Goal: Task Accomplishment & Management: Complete application form

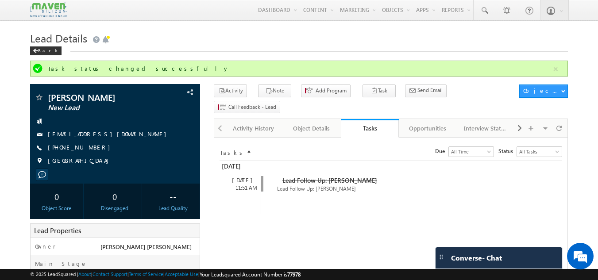
scroll to position [331, 0]
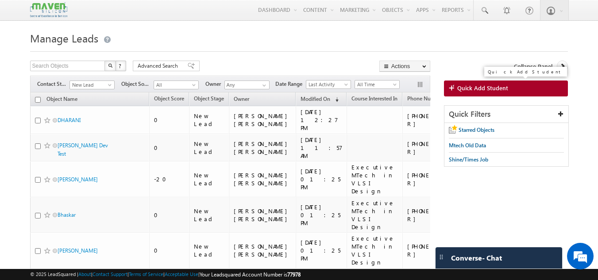
click at [470, 93] on link "Quick Add Student" at bounding box center [506, 89] width 124 height 16
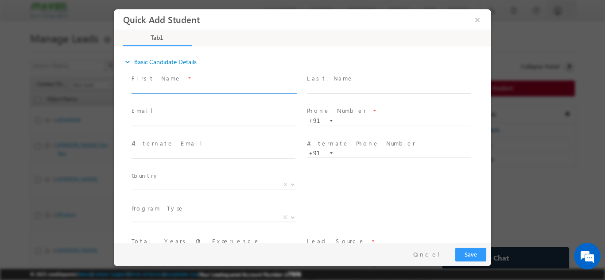
click at [260, 86] on input "text" at bounding box center [214, 89] width 164 height 9
type input "DHARANI"
click at [209, 122] on input "text" at bounding box center [214, 121] width 164 height 9
paste input "krushnamoukthik8005@gmail.com"
type input "krushnamoukthik8005@gmail.com"
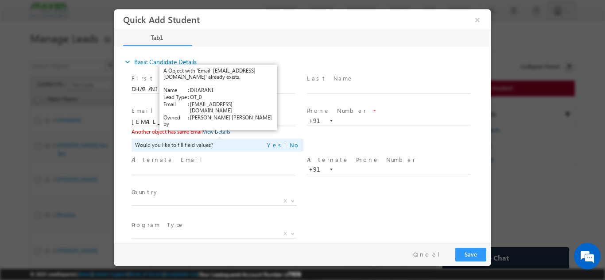
click at [221, 131] on link "View Details" at bounding box center [216, 131] width 27 height 6
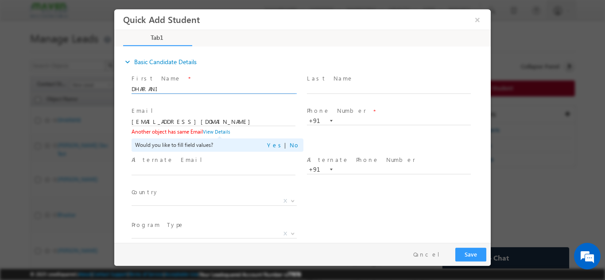
click at [186, 91] on input "DHARANI" at bounding box center [214, 89] width 164 height 9
type input "D"
paste input "[PERSON_NAME]"
type input "[PERSON_NAME]"
drag, startPoint x: 226, startPoint y: 122, endPoint x: 10, endPoint y: 136, distance: 216.1
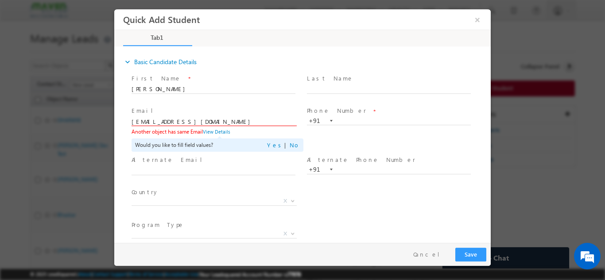
click at [114, 136] on html "Quick Add Student × Tab1 18% Completed *" at bounding box center [302, 126] width 377 height 234
paste input "bpreksha"
type input "[EMAIL_ADDRESS][DOMAIN_NAME]"
click at [350, 117] on input "text" at bounding box center [389, 121] width 164 height 9
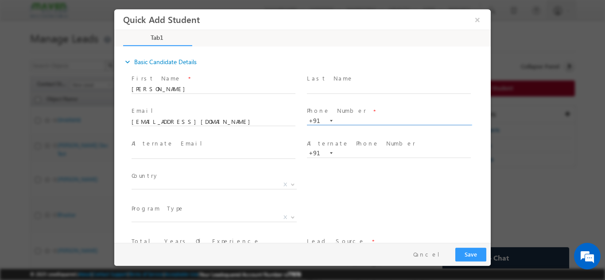
paste input "7338619716"
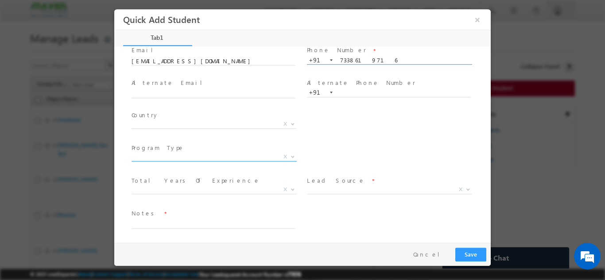
type input "7338619716"
click at [257, 158] on span "X" at bounding box center [214, 156] width 165 height 9
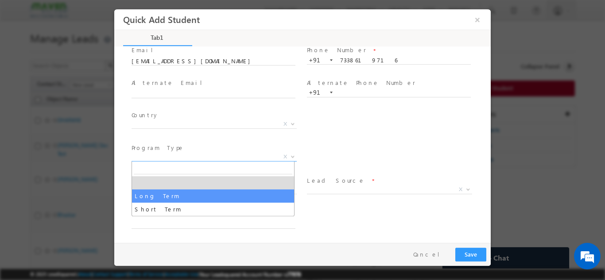
select select "Long Term"
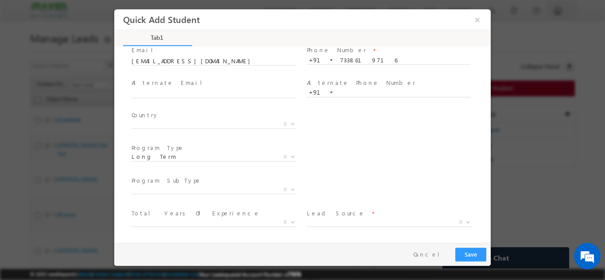
click at [210, 184] on span "Program SubType *" at bounding box center [213, 181] width 163 height 10
click at [206, 187] on span "X" at bounding box center [214, 189] width 165 height 9
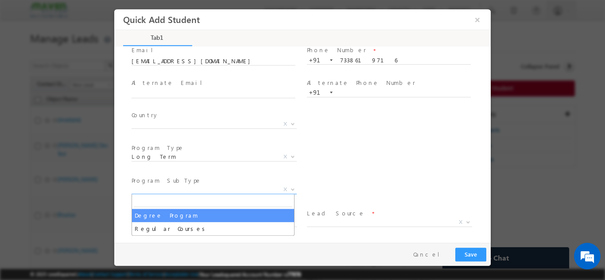
select select "Degree Program"
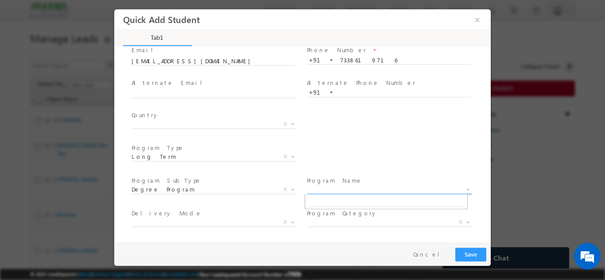
click at [326, 190] on span "X" at bounding box center [389, 189] width 165 height 9
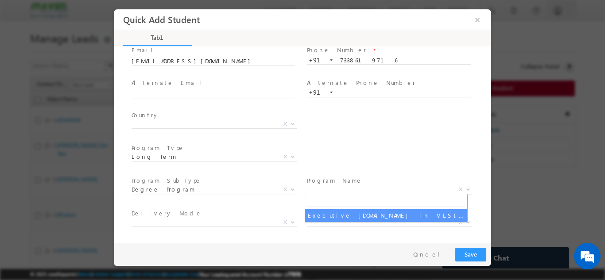
select select "Executive M.Tech in VLSI Design"
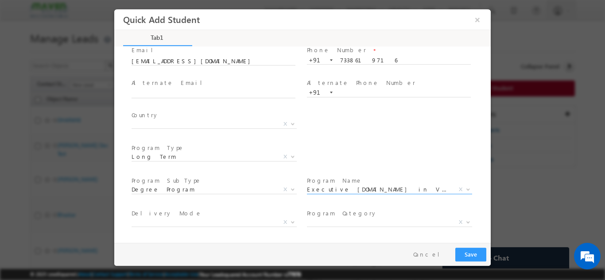
scroll to position [126, 0]
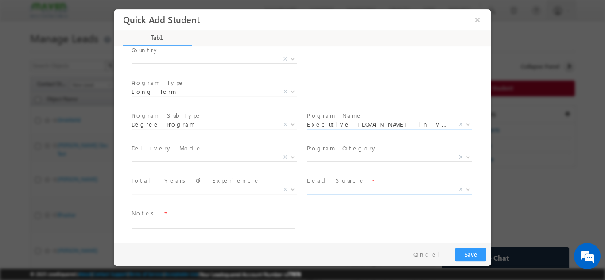
click at [332, 189] on span "X" at bounding box center [389, 189] width 165 height 9
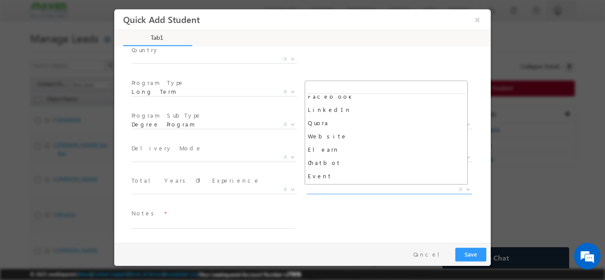
scroll to position [140, 0]
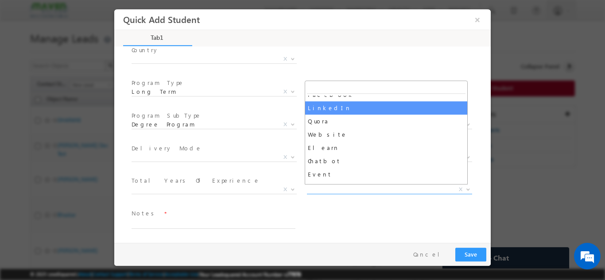
select select "LinkedIn"
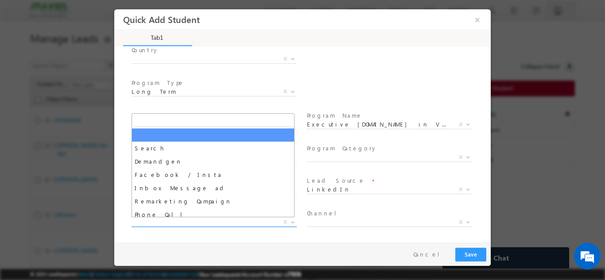
click at [184, 220] on span "X" at bounding box center [214, 222] width 165 height 9
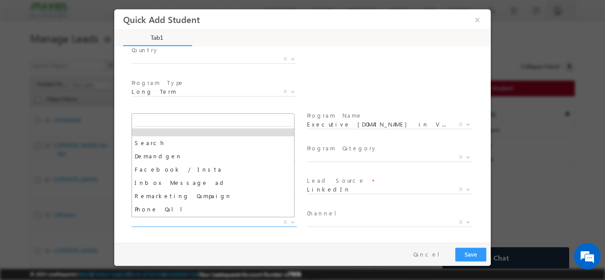
scroll to position [4, 0]
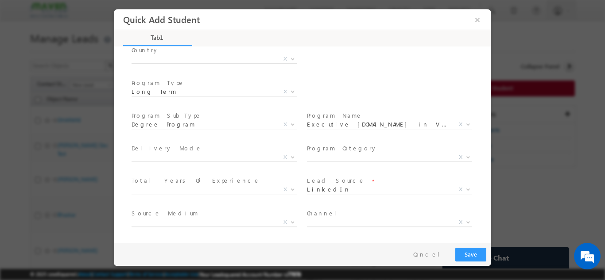
click at [401, 63] on div "Country * Afghanistan Albania Algeria Andorra Angola Antigua and Barbuda Argent…" at bounding box center [310, 60] width 361 height 33
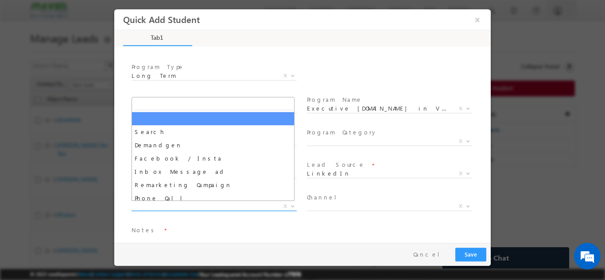
click at [161, 207] on span "X" at bounding box center [214, 206] width 165 height 9
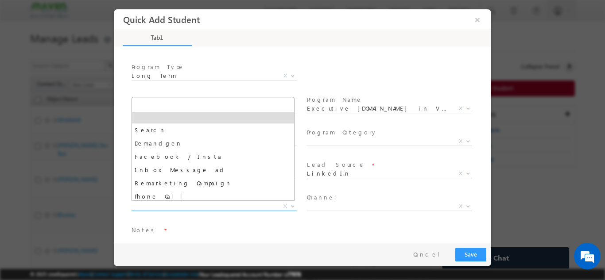
scroll to position [1, 0]
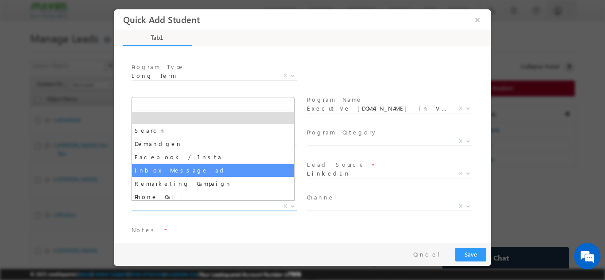
select select "Inbox Message ad"
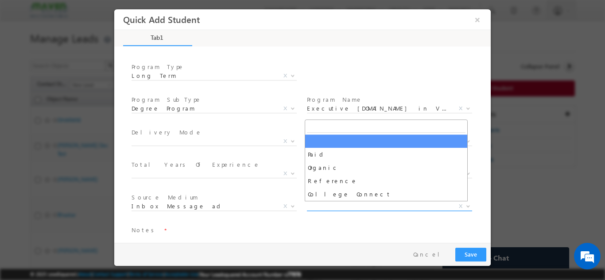
click at [349, 209] on span "X" at bounding box center [389, 206] width 165 height 9
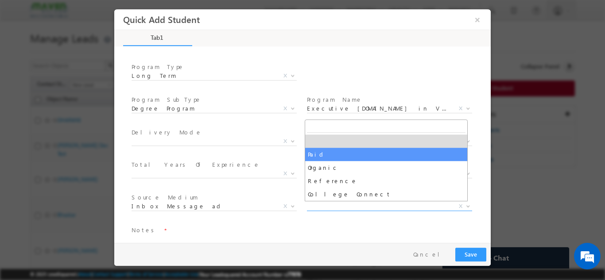
select select "Paid"
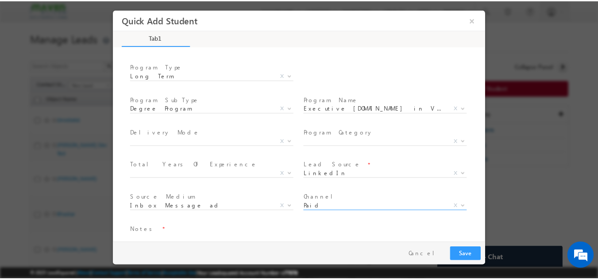
scroll to position [159, 0]
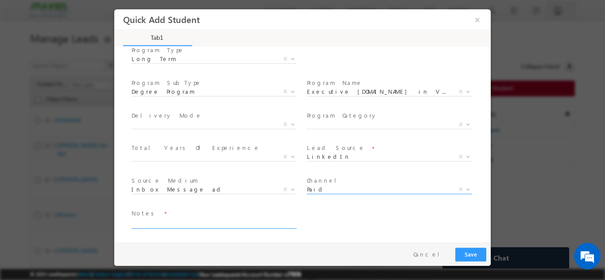
click at [221, 222] on textarea at bounding box center [214, 223] width 164 height 10
type textarea "dnp"
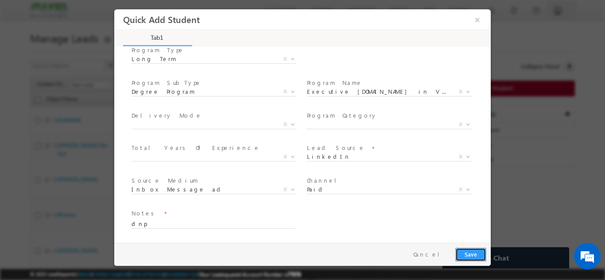
click at [473, 251] on button "Save" at bounding box center [470, 255] width 31 height 14
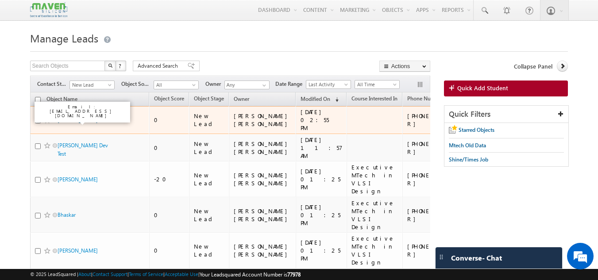
click at [74, 120] on link "Preksha" at bounding box center [78, 120] width 40 height 7
click at [66, 121] on link "Preksha" at bounding box center [78, 120] width 40 height 7
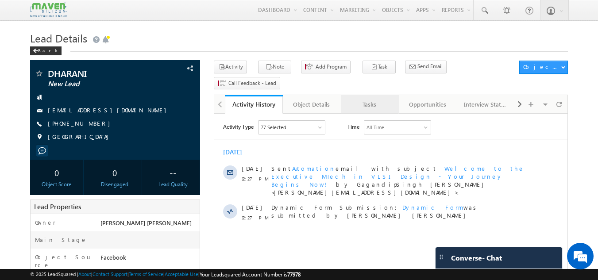
click at [373, 99] on div "Tasks" at bounding box center [369, 104] width 43 height 11
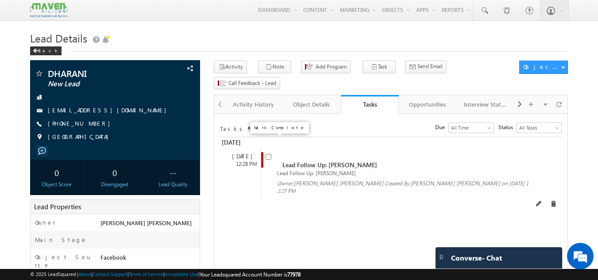
click at [270, 154] on input "checkbox" at bounding box center [269, 157] width 6 height 6
checkbox input "false"
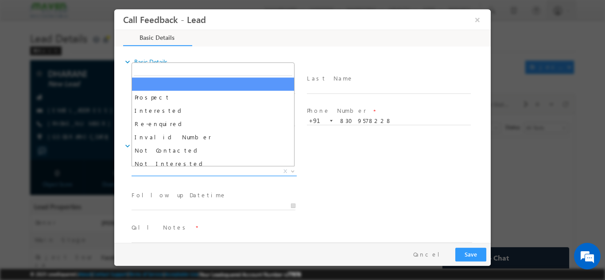
click at [179, 168] on span "X" at bounding box center [214, 171] width 165 height 9
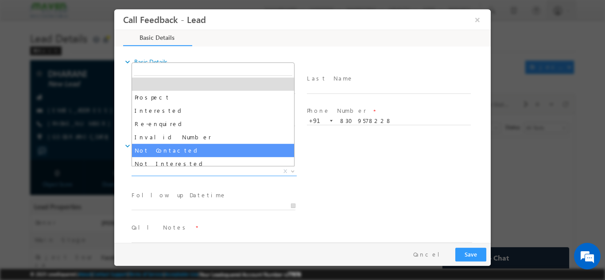
select select "Not Contacted"
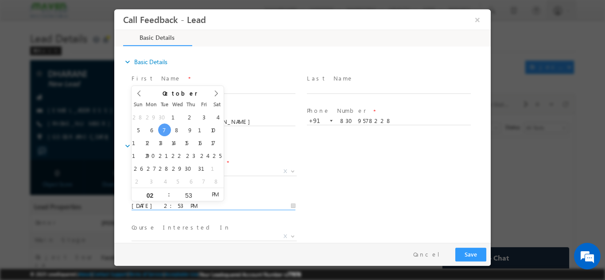
click at [191, 205] on input "07/10/2025 2:53 PM" at bounding box center [214, 206] width 164 height 9
type input "08/10/2025 2:53 PM"
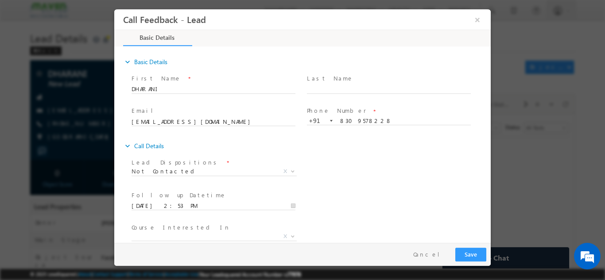
click at [380, 178] on div "Lead Dispositions * Prospect Interested Re-enquired Invalid Number Not Contacte…" at bounding box center [310, 172] width 361 height 33
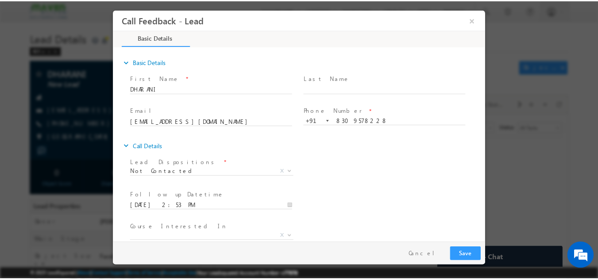
scroll to position [47, 0]
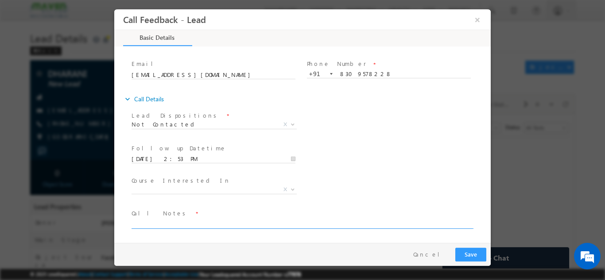
click at [228, 223] on textarea at bounding box center [302, 223] width 341 height 10
type textarea "dnp"
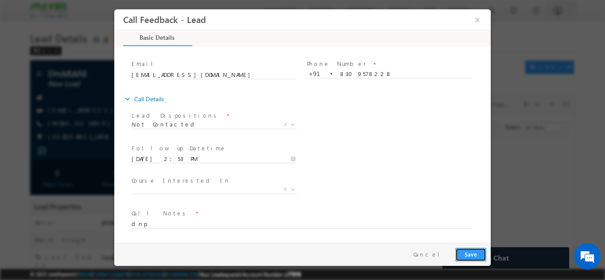
click at [465, 252] on button "Save" at bounding box center [470, 255] width 31 height 14
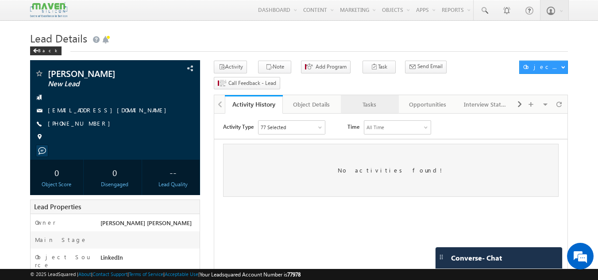
click at [362, 99] on div "Tasks" at bounding box center [369, 104] width 43 height 11
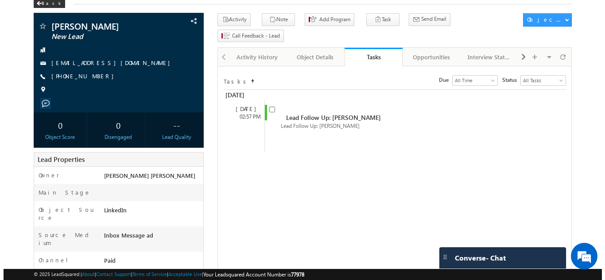
scroll to position [47, 0]
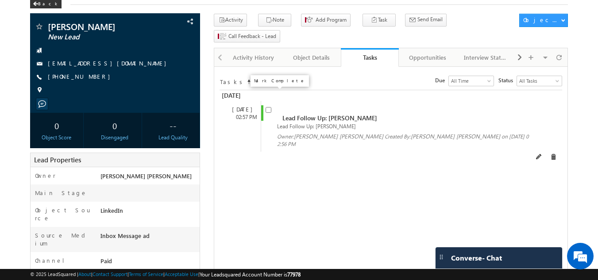
click at [269, 107] on input "checkbox" at bounding box center [269, 110] width 6 height 6
checkbox input "false"
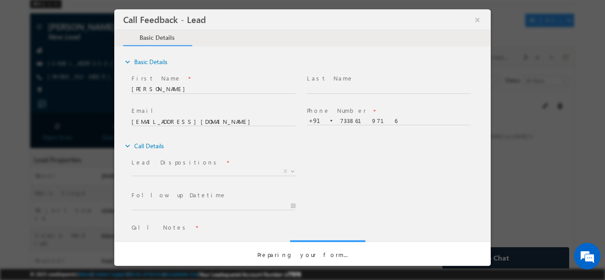
scroll to position [0, 0]
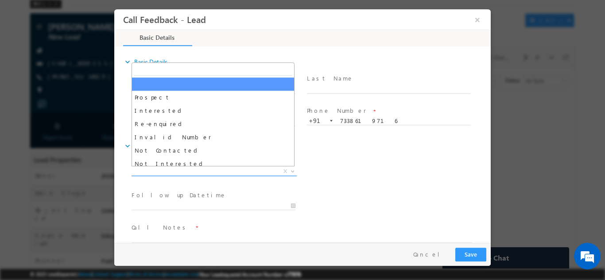
click at [214, 173] on span "X" at bounding box center [214, 171] width 165 height 9
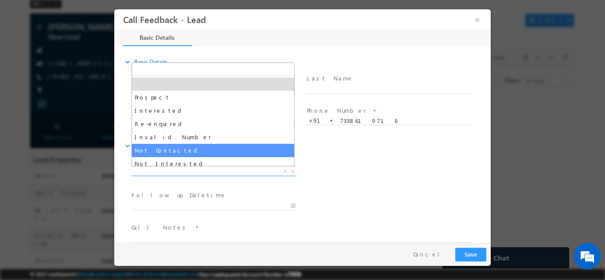
select select "Not Contacted"
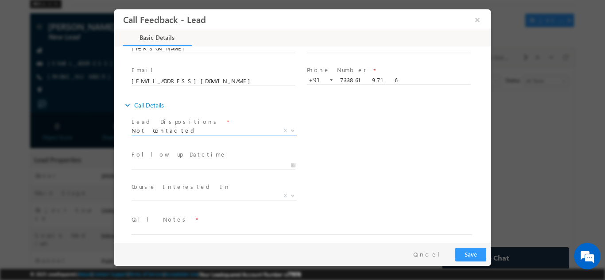
scroll to position [47, 0]
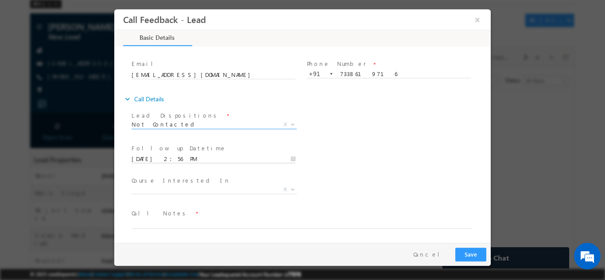
click at [203, 155] on input "07/10/2025 2:56 PM" at bounding box center [214, 159] width 164 height 9
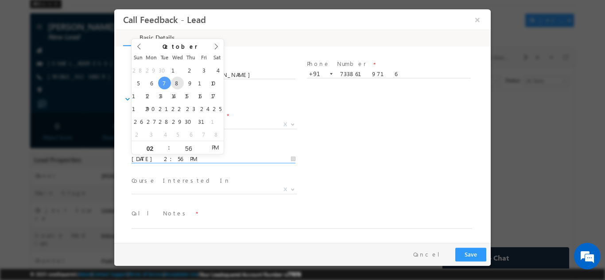
type input "08/10/2025 2:56 PM"
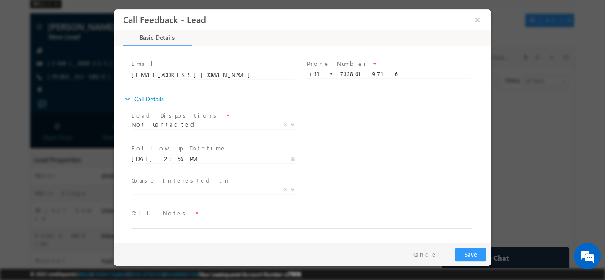
click at [350, 139] on div "Lead Dispositions * Prospect Interested Re-enquired Invalid Number Not Contacte…" at bounding box center [310, 125] width 361 height 33
click at [194, 218] on textarea at bounding box center [302, 223] width 341 height 10
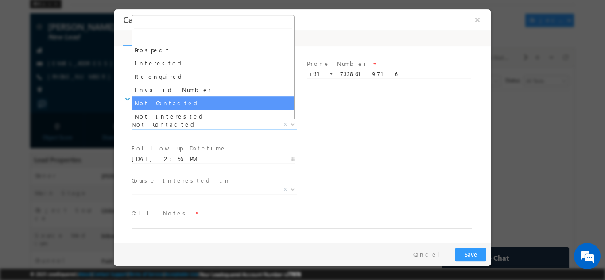
click at [206, 125] on span "Not Contacted" at bounding box center [204, 124] width 144 height 8
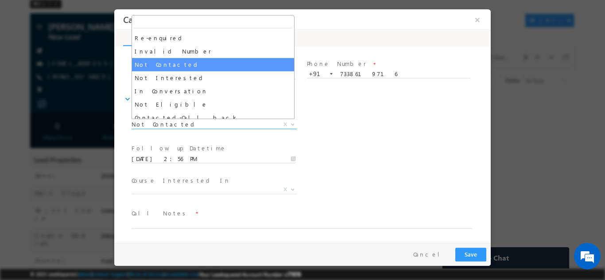
scroll to position [39, 0]
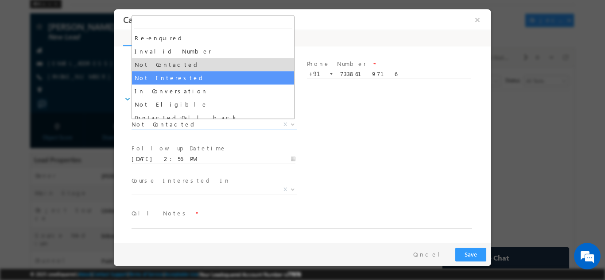
select select "Not Interested"
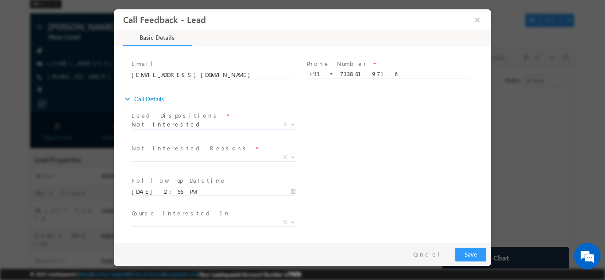
scroll to position [80, 0]
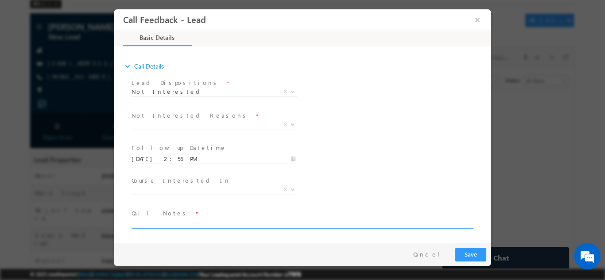
click at [255, 223] on textarea at bounding box center [302, 223] width 341 height 10
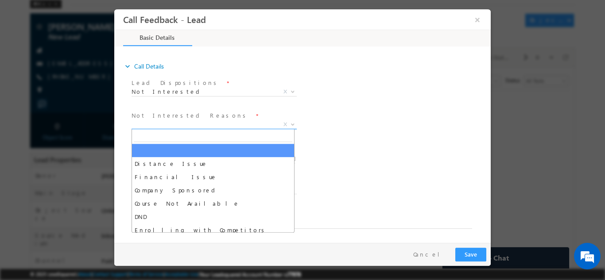
click at [209, 122] on span "X" at bounding box center [214, 124] width 165 height 9
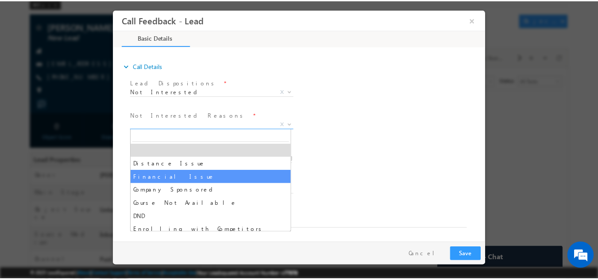
scroll to position [18, 0]
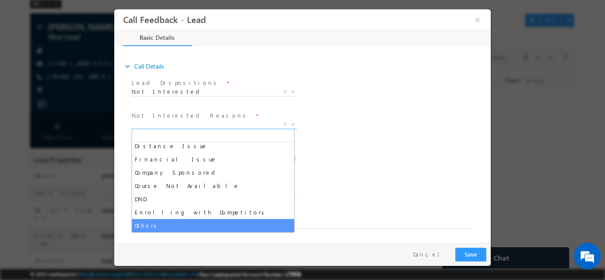
select select "Others"
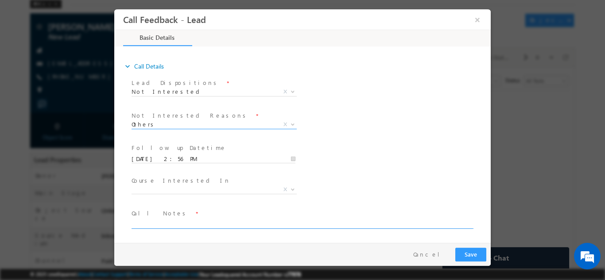
click at [158, 221] on textarea at bounding box center [302, 223] width 341 height 10
type textarea "looking for mtech in embedded not in vlsi"
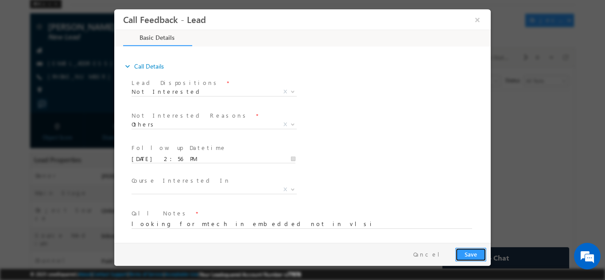
click at [477, 256] on button "Save" at bounding box center [470, 255] width 31 height 14
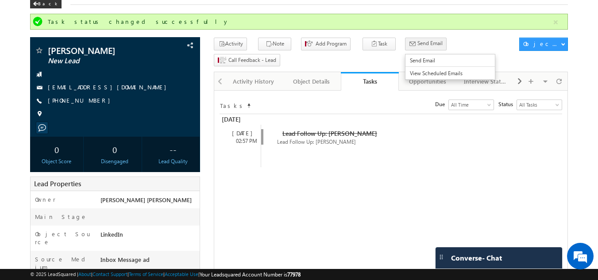
scroll to position [0, 0]
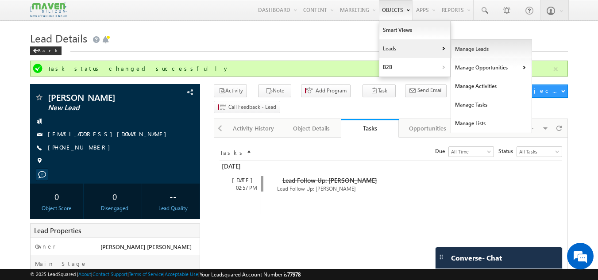
click at [458, 50] on link "Manage Leads" at bounding box center [491, 49] width 81 height 19
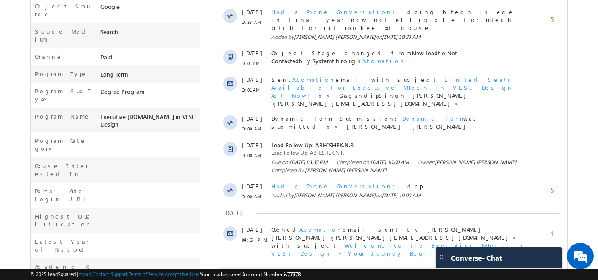
scroll to position [307, 0]
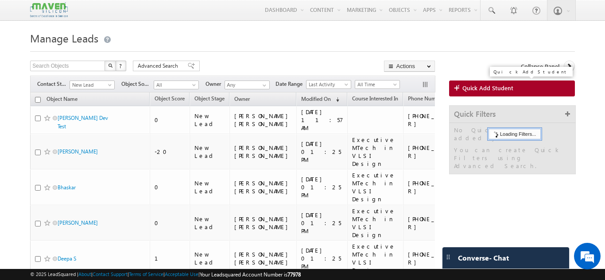
click at [475, 92] on span "Quick Add Student" at bounding box center [487, 88] width 51 height 8
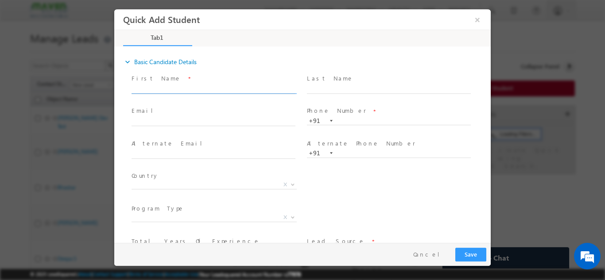
click at [200, 89] on input "text" at bounding box center [214, 89] width 164 height 9
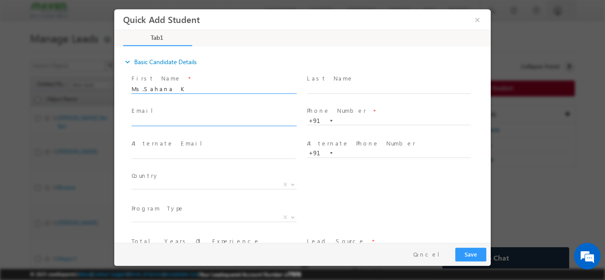
type input "Ms.Sahana K"
click at [219, 119] on input "text" at bounding box center [214, 121] width 164 height 9
paste input "[EMAIL_ADDRESS][PERSON_NAME][DOMAIN_NAME]"
type input "[EMAIL_ADDRESS][PERSON_NAME][DOMAIN_NAME]"
click at [345, 114] on span "Phone Number *" at bounding box center [388, 111] width 163 height 10
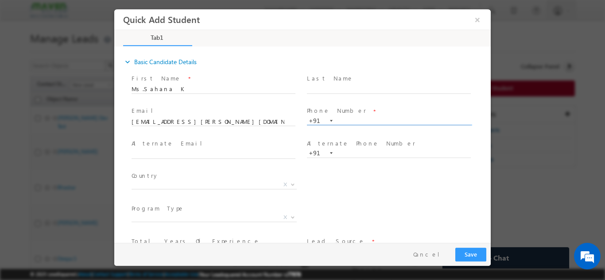
click at [346, 119] on input "text" at bounding box center [389, 121] width 164 height 9
paste input "9449303111"
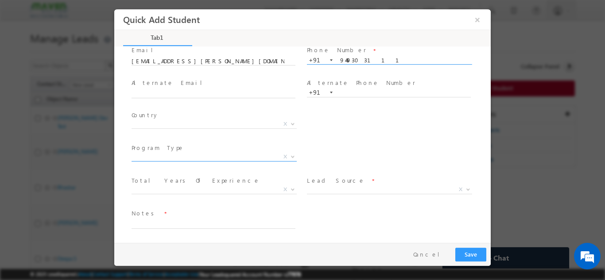
type input "9449303111"
click at [193, 154] on span "X" at bounding box center [214, 156] width 165 height 9
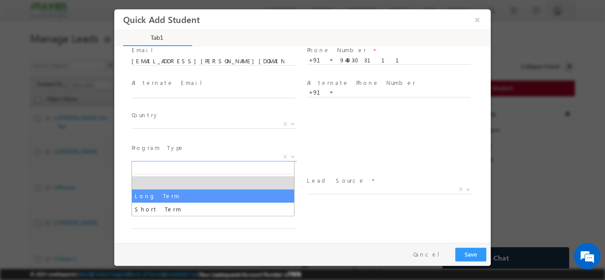
select select "Long Term"
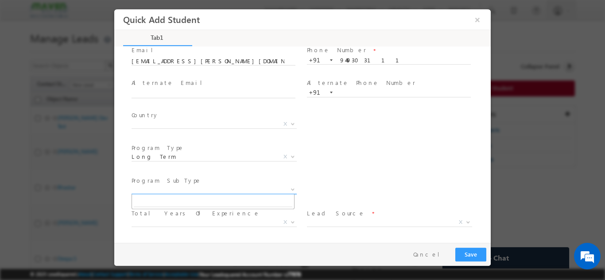
click at [228, 192] on span "X" at bounding box center [214, 189] width 165 height 9
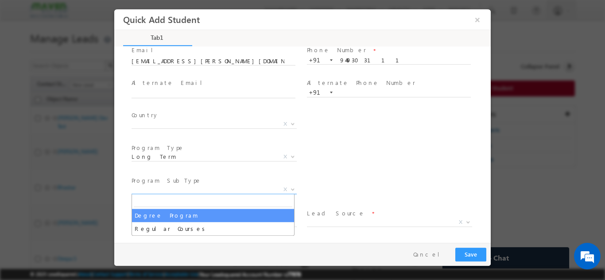
select select "Degree Program"
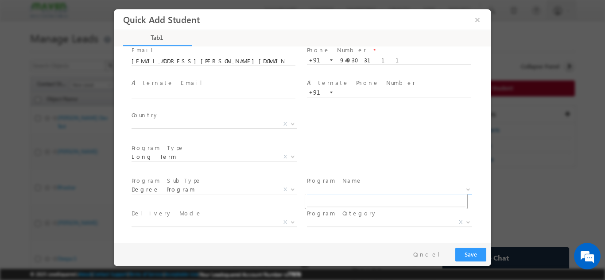
click at [335, 188] on span "X" at bounding box center [389, 189] width 165 height 9
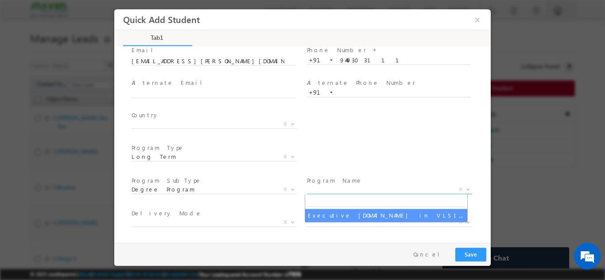
select select "Executive [DOMAIN_NAME] in VLSI Design"
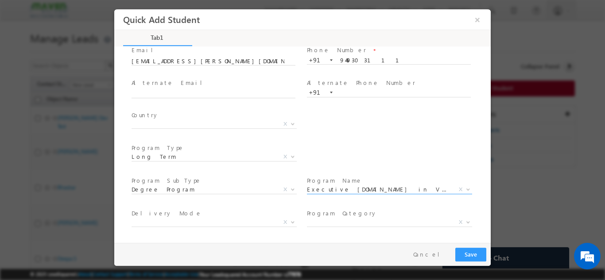
scroll to position [126, 0]
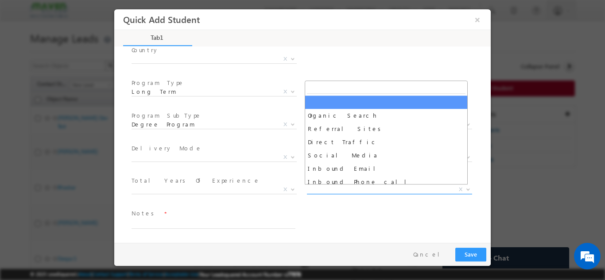
click at [329, 189] on span "X" at bounding box center [389, 189] width 165 height 9
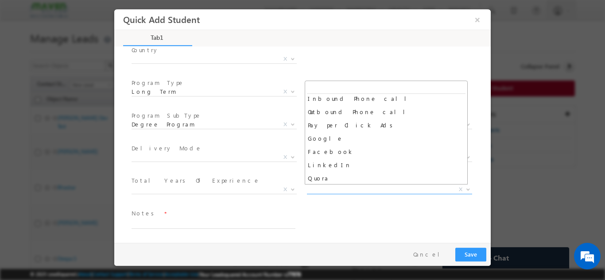
scroll to position [84, 0]
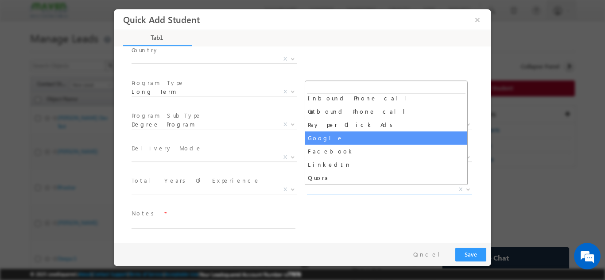
select select "Google"
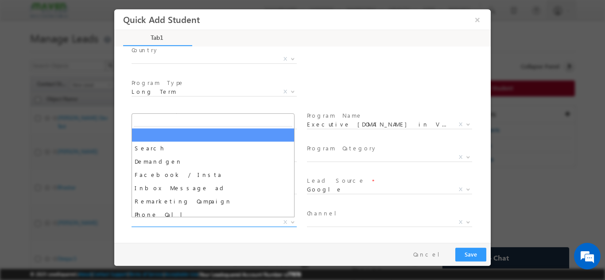
click at [237, 221] on span "X" at bounding box center [214, 222] width 165 height 9
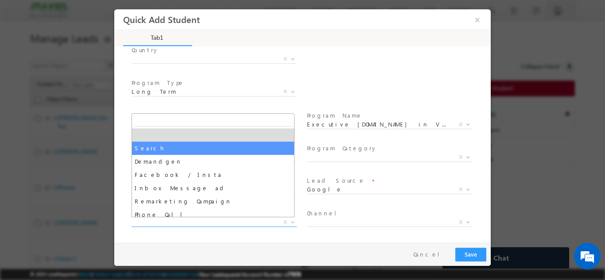
select select "Search"
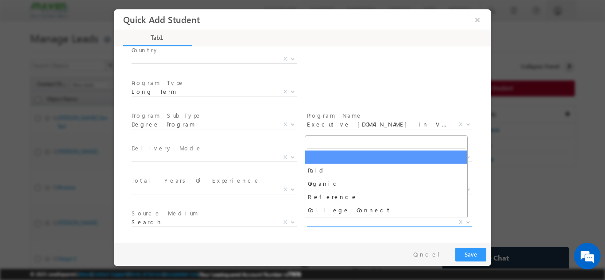
click at [334, 221] on span "X" at bounding box center [389, 222] width 165 height 9
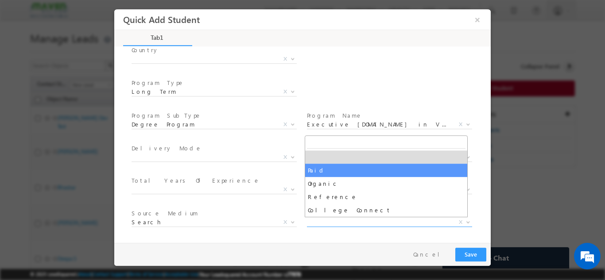
select select "Paid"
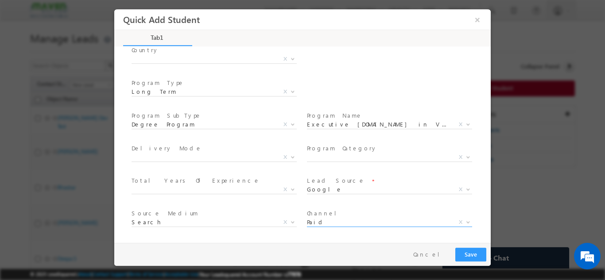
scroll to position [159, 0]
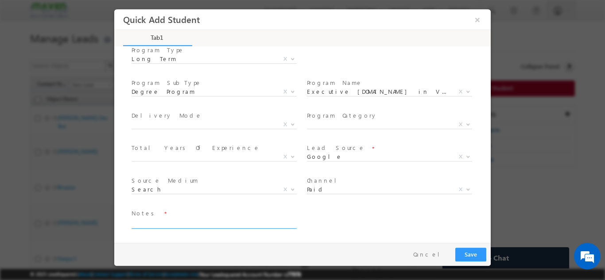
click at [226, 220] on textarea at bounding box center [214, 223] width 164 height 10
type textarea "dnp"
click at [474, 251] on button "Save" at bounding box center [470, 255] width 31 height 14
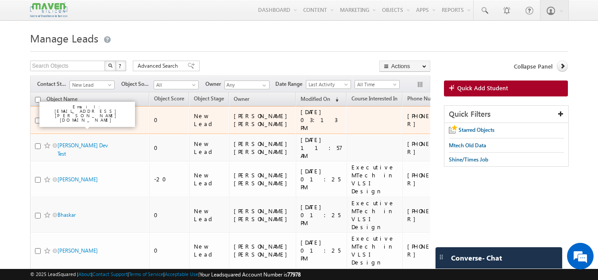
click at [74, 121] on link "Ms.Sahana K" at bounding box center [73, 120] width 30 height 7
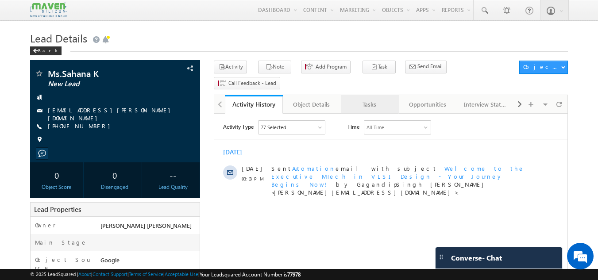
click at [379, 96] on link "Tasks" at bounding box center [370, 104] width 58 height 19
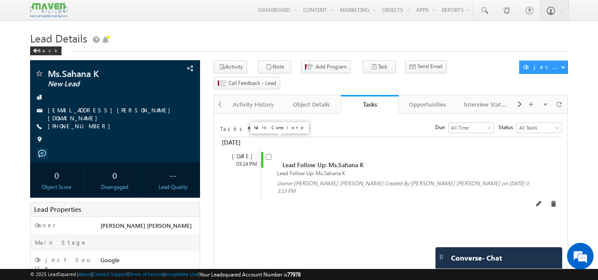
click at [266, 154] on input "checkbox" at bounding box center [269, 157] width 6 height 6
checkbox input "false"
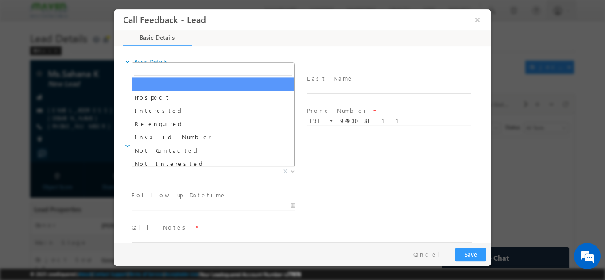
click at [173, 172] on span "X" at bounding box center [214, 171] width 165 height 9
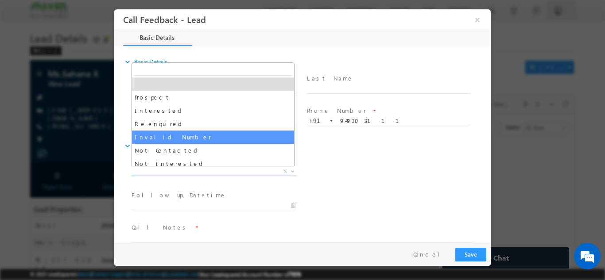
scroll to position [84, 0]
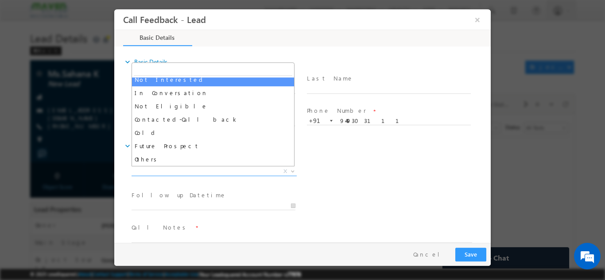
select select "Not Interested"
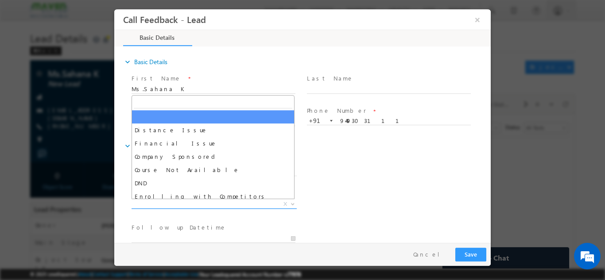
click at [188, 205] on span "X" at bounding box center [214, 204] width 165 height 9
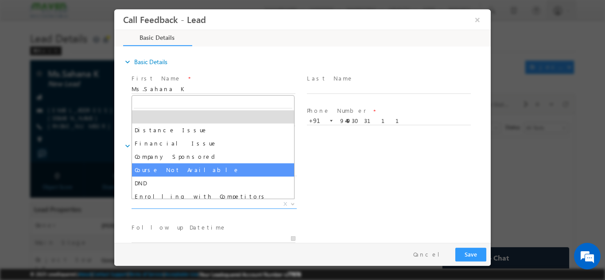
scroll to position [18, 0]
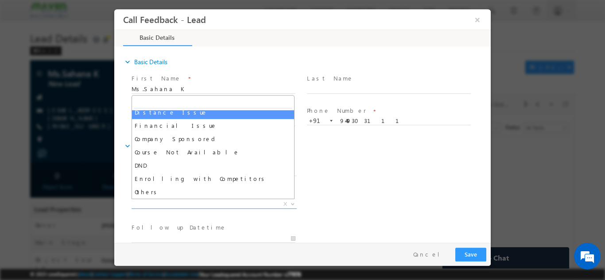
select select "Distance Issue"
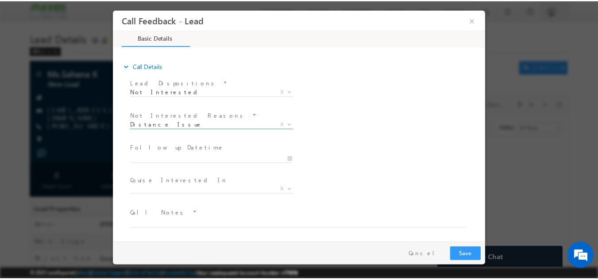
scroll to position [80, 0]
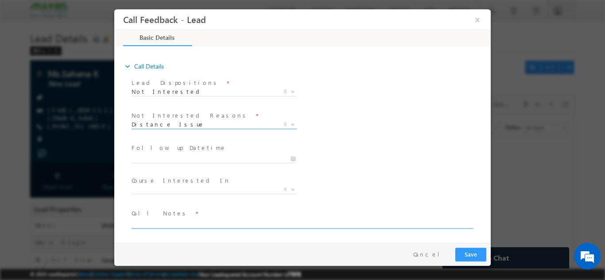
click at [164, 225] on textarea at bounding box center [302, 223] width 341 height 10
type textarea "from [GEOGRAPHIC_DATA] not looking for any courses"
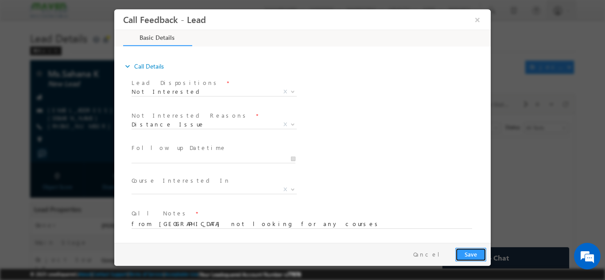
click at [474, 254] on button "Save" at bounding box center [470, 255] width 31 height 14
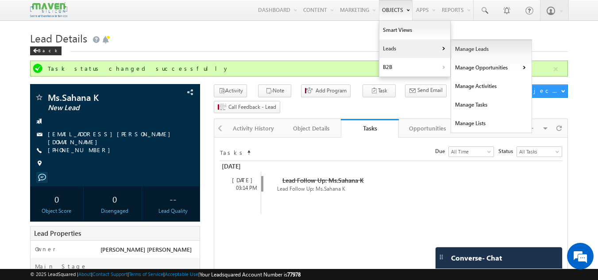
click at [463, 56] on link "Manage Leads" at bounding box center [491, 49] width 81 height 19
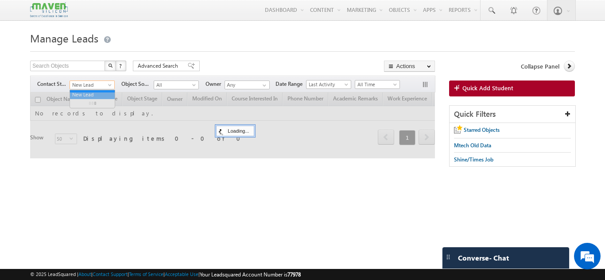
click at [110, 89] on span at bounding box center [110, 86] width 7 height 7
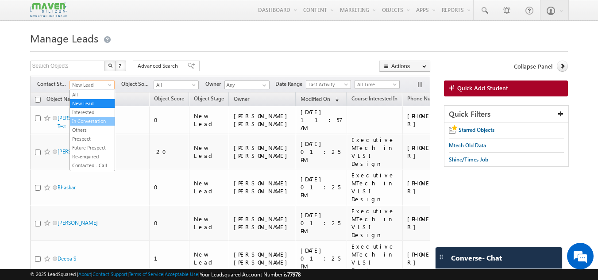
click at [92, 120] on link "In Conversation" at bounding box center [92, 121] width 45 height 8
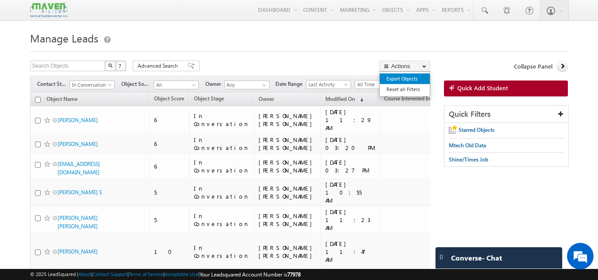
click at [414, 78] on link "Export Objects" at bounding box center [405, 79] width 50 height 11
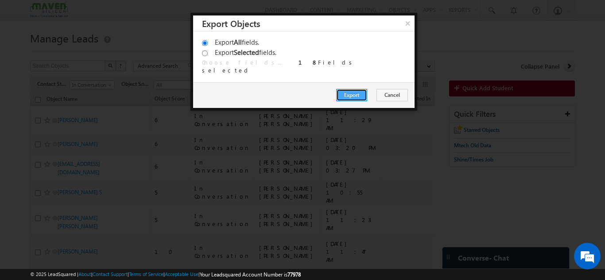
click at [354, 92] on button "Export" at bounding box center [351, 95] width 31 height 12
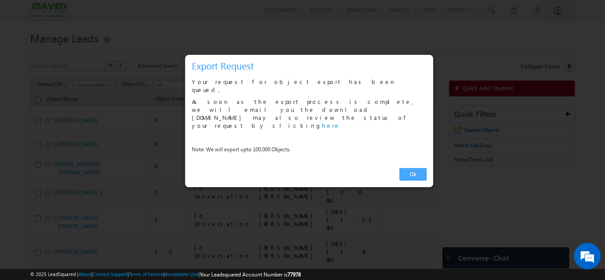
click at [414, 168] on link "Ok" at bounding box center [413, 174] width 27 height 12
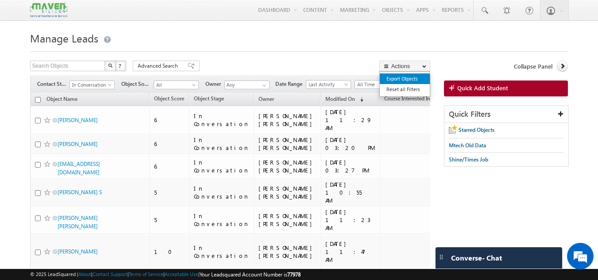
click at [407, 83] on link "Export Objects" at bounding box center [405, 79] width 50 height 11
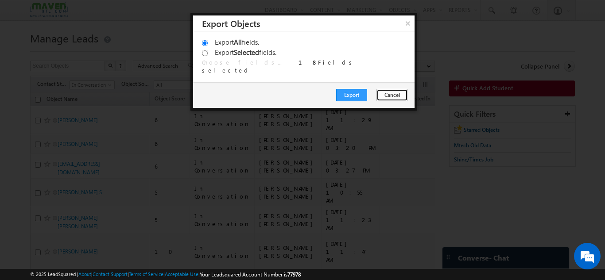
click at [392, 95] on button "Cancel" at bounding box center [392, 95] width 31 height 12
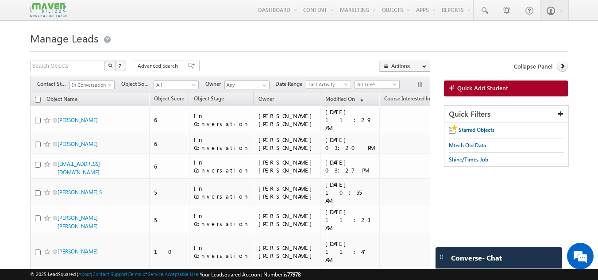
click at [40, 100] on input "checkbox" at bounding box center [38, 100] width 6 height 6
checkbox input "true"
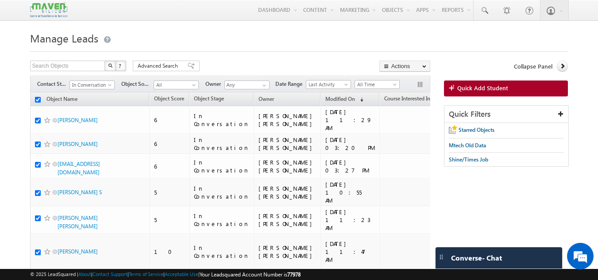
checkbox input "true"
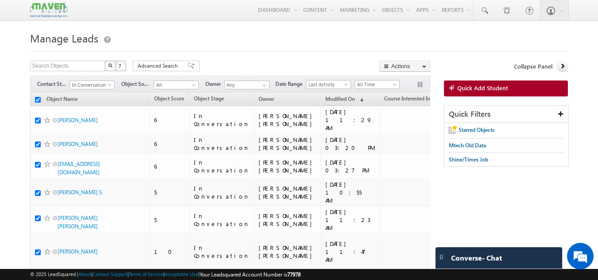
checkbox input "true"
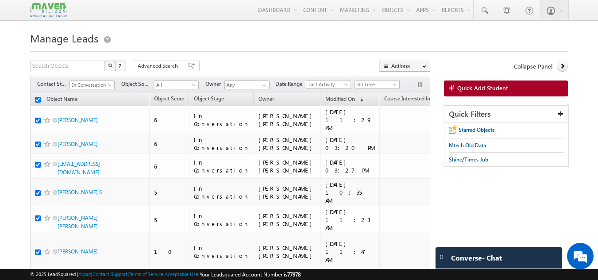
checkbox input "true"
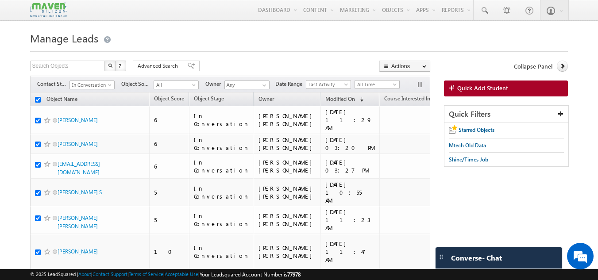
checkbox input "true"
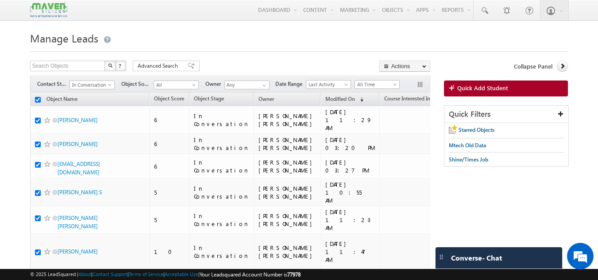
checkbox input "true"
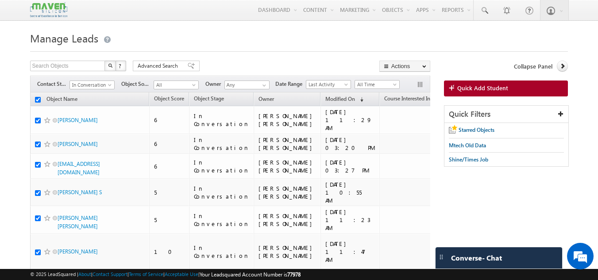
checkbox input "true"
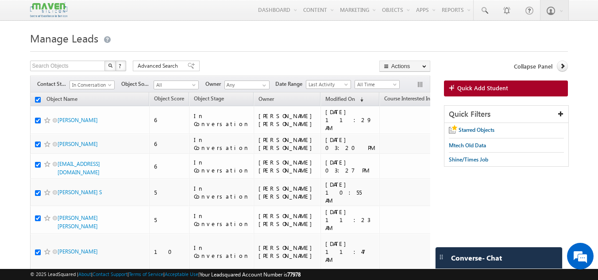
checkbox input "true"
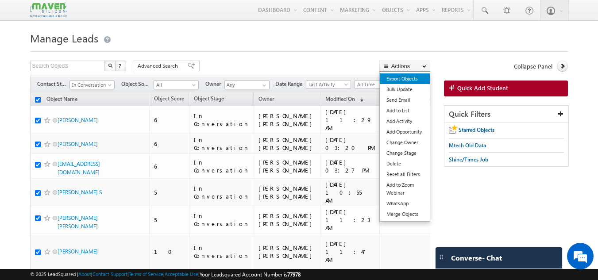
click at [404, 79] on link "Export Objects" at bounding box center [405, 79] width 50 height 11
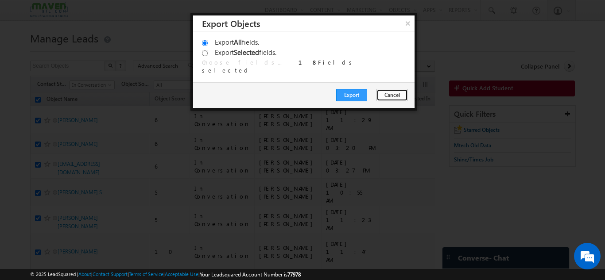
click at [397, 95] on button "Cancel" at bounding box center [392, 95] width 31 height 12
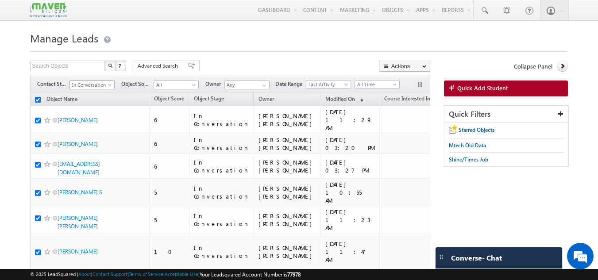
click at [110, 88] on span at bounding box center [110, 86] width 7 height 7
click at [93, 161] on link "Not Interested" at bounding box center [92, 158] width 45 height 8
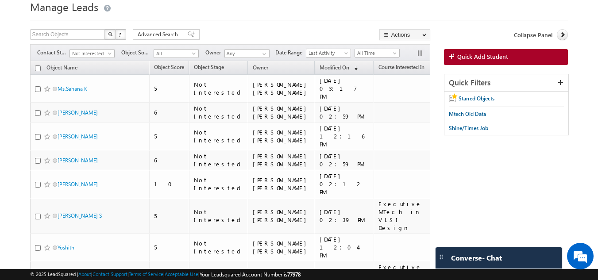
scroll to position [0, 0]
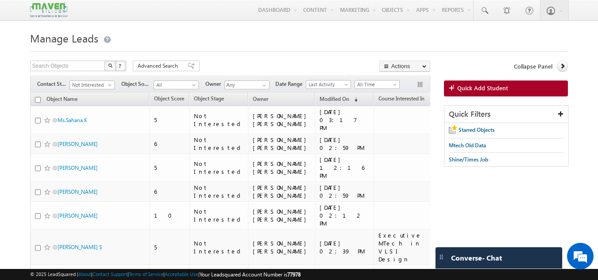
click at [37, 100] on input "checkbox" at bounding box center [38, 100] width 6 height 6
checkbox input "true"
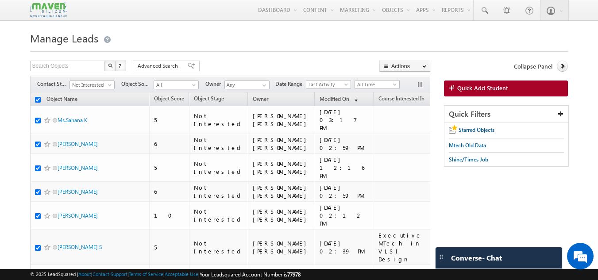
checkbox input "true"
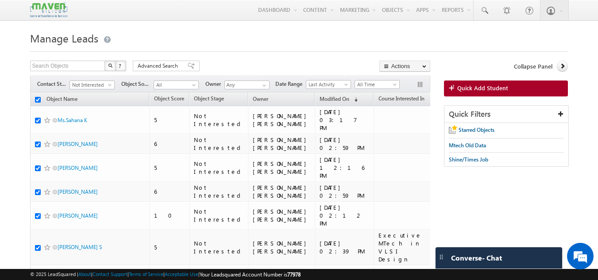
checkbox input "true"
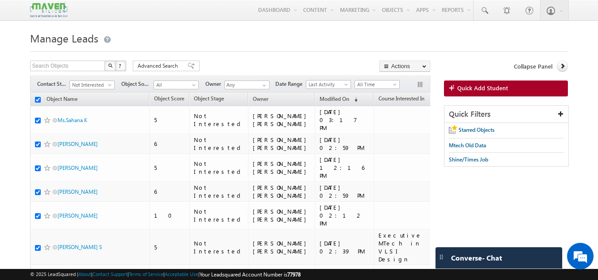
checkbox input "true"
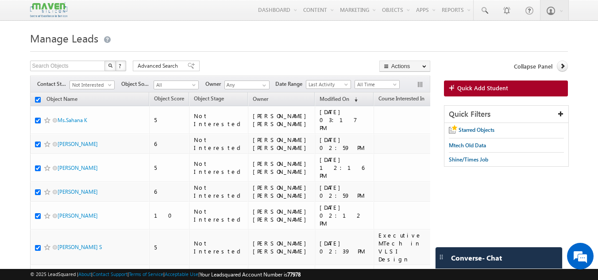
checkbox input "true"
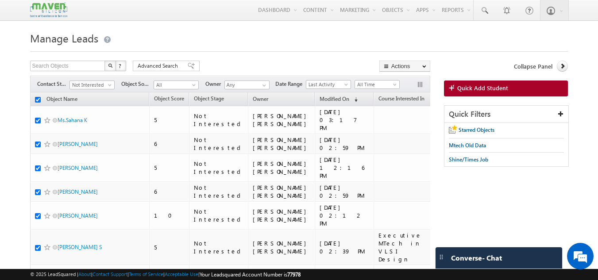
checkbox input "true"
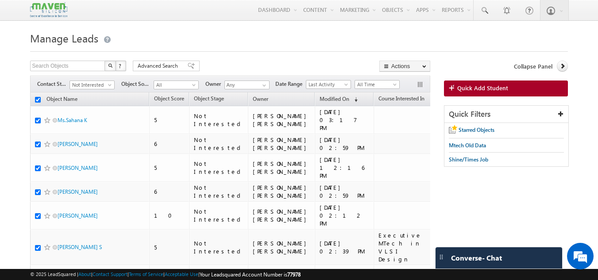
checkbox input "true"
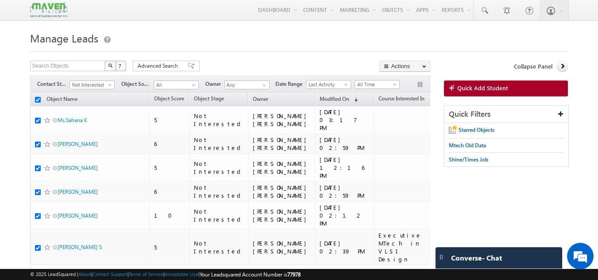
checkbox input "true"
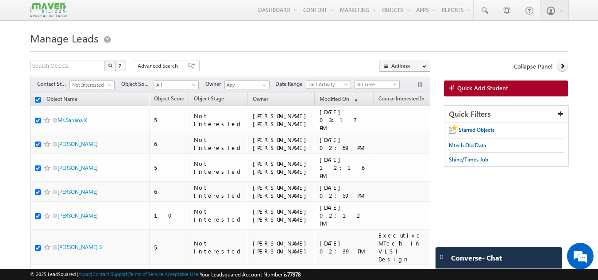
checkbox input "true"
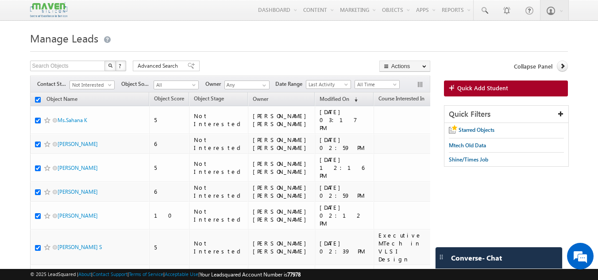
checkbox input "true"
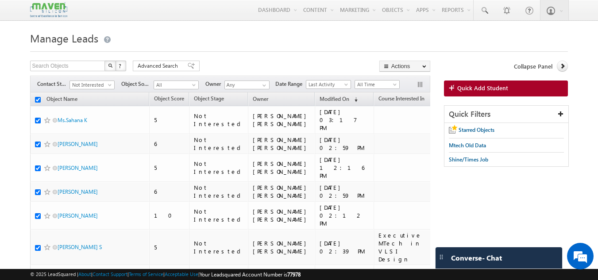
checkbox input "true"
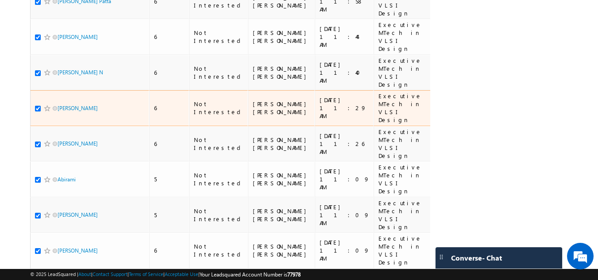
scroll to position [1289, 0]
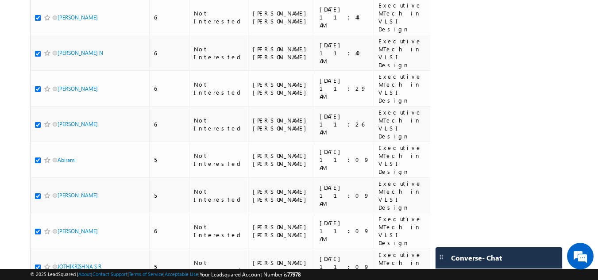
click at [56, 263] on li "200" at bounding box center [60, 266] width 21 height 9
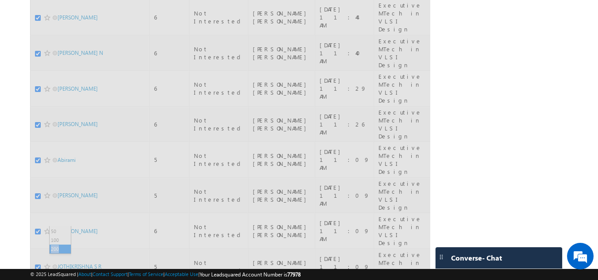
click at [56, 263] on div "15 25 50 100 200" at bounding box center [60, 248] width 22 height 45
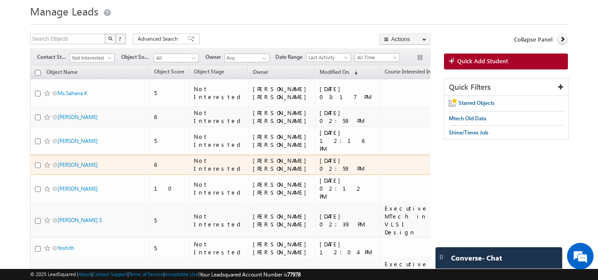
scroll to position [0, 0]
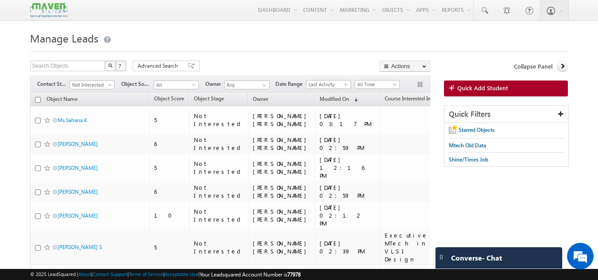
click at [38, 103] on input "checkbox" at bounding box center [38, 100] width 6 height 6
checkbox input "true"
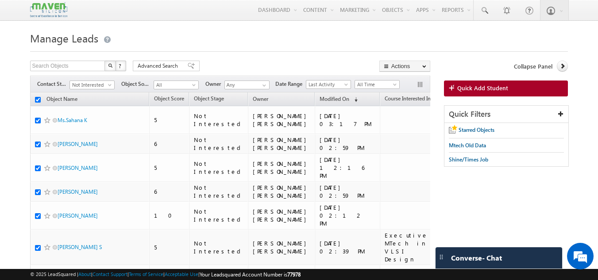
checkbox input "true"
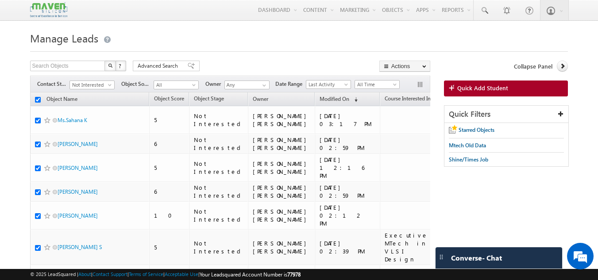
checkbox input "true"
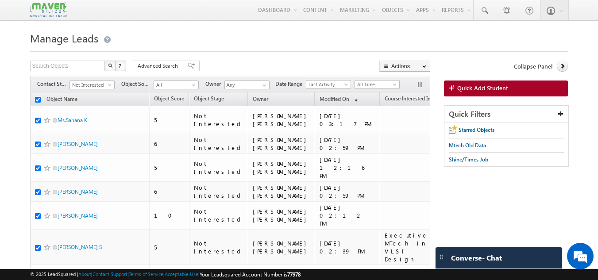
checkbox input "true"
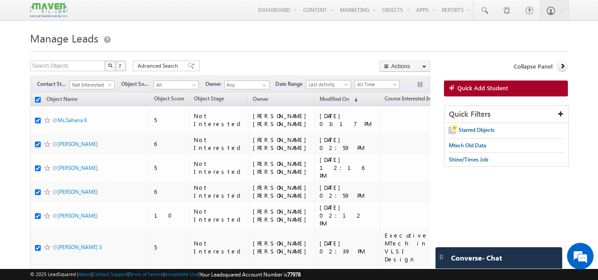
checkbox input "true"
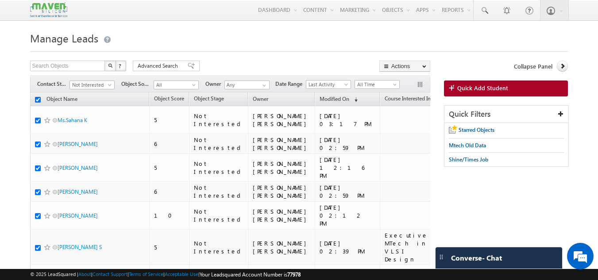
checkbox input "true"
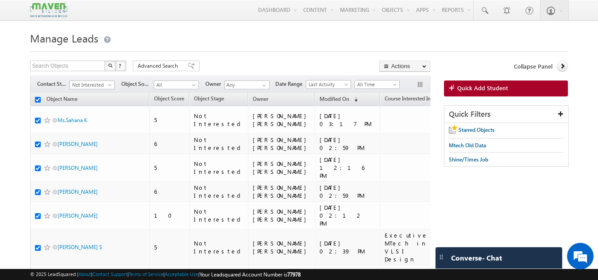
checkbox input "true"
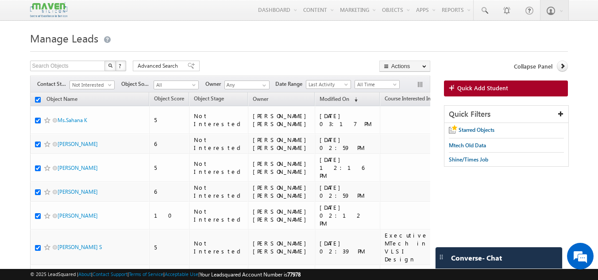
checkbox input "true"
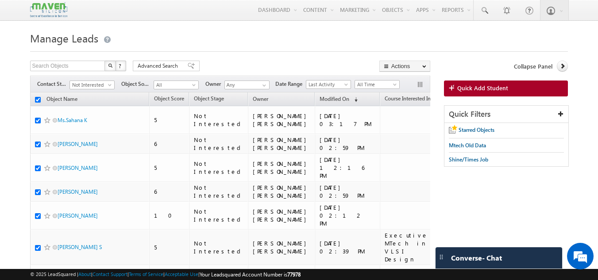
checkbox input "true"
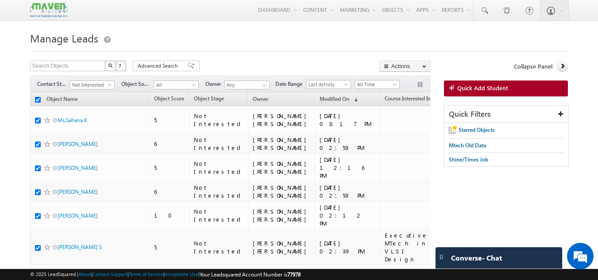
checkbox input "true"
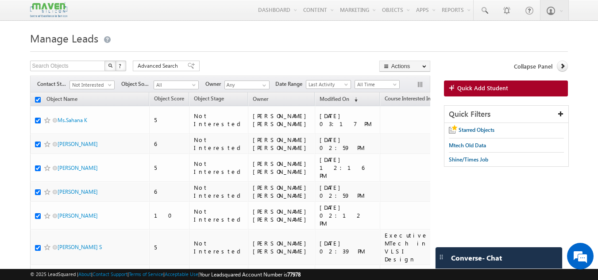
checkbox input "true"
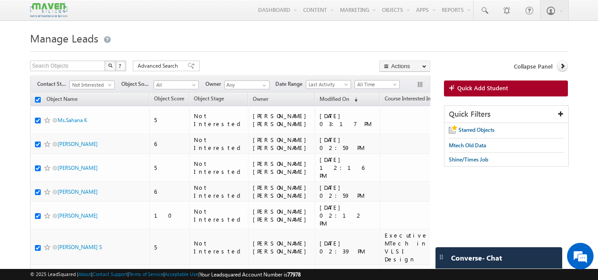
checkbox input "true"
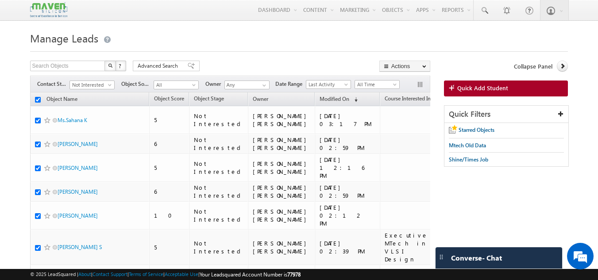
checkbox input "true"
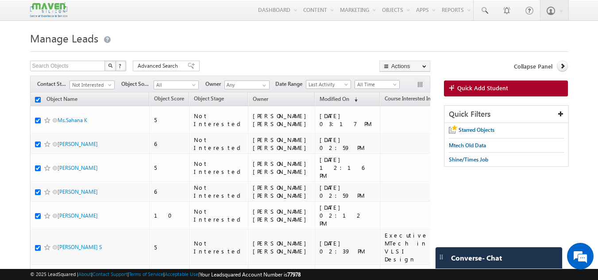
checkbox input "true"
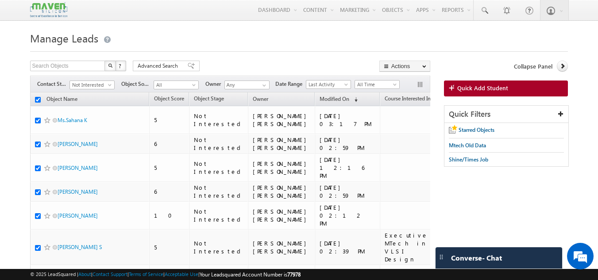
checkbox input "true"
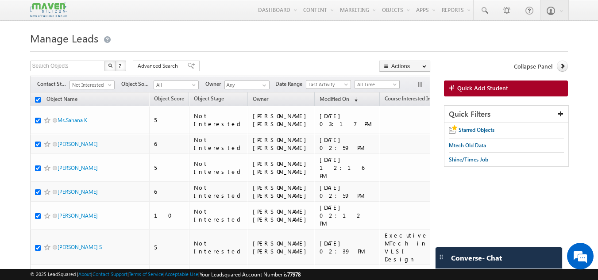
checkbox input "true"
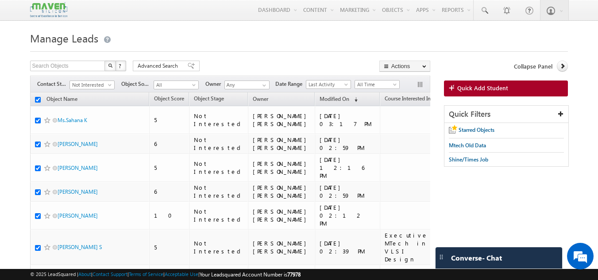
checkbox input "true"
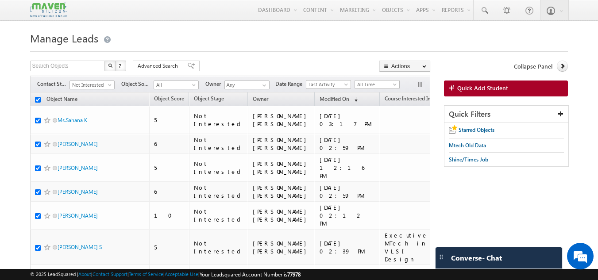
checkbox input "true"
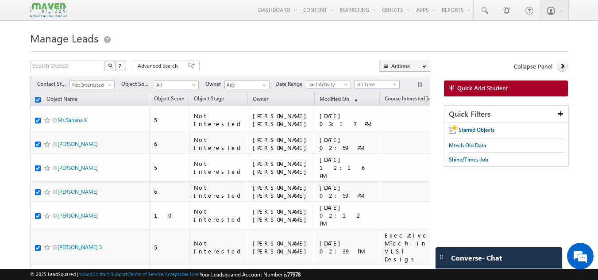
checkbox input "true"
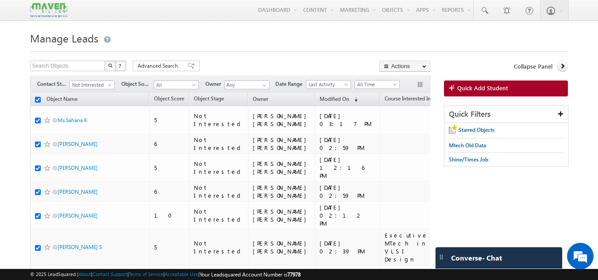
checkbox input "true"
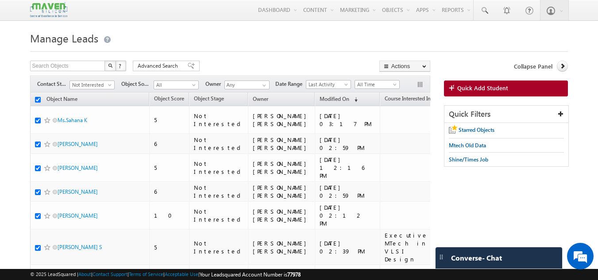
checkbox input "true"
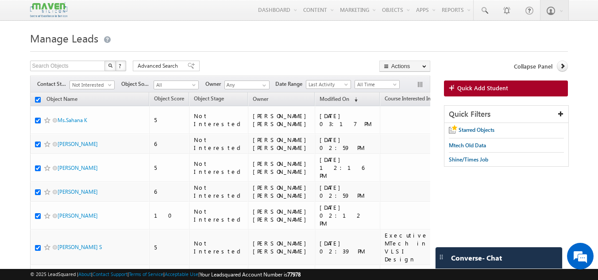
checkbox input "true"
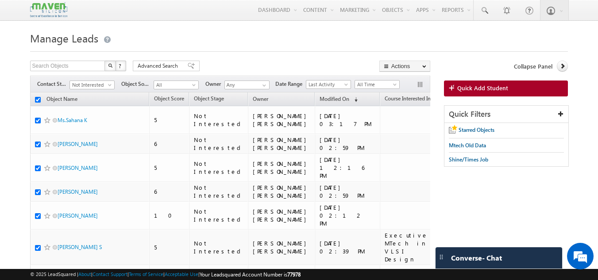
checkbox input "true"
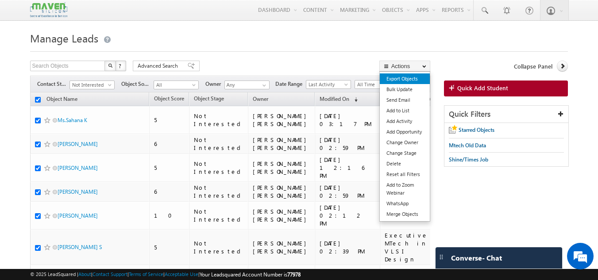
click at [403, 79] on link "Export Objects" at bounding box center [405, 79] width 50 height 11
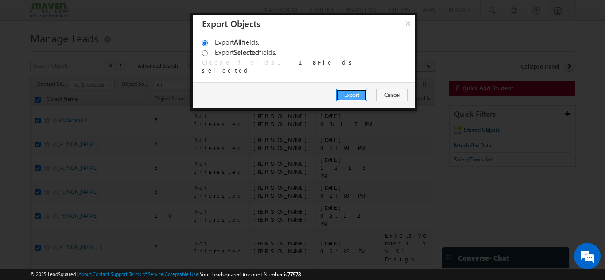
click at [343, 92] on button "Export" at bounding box center [351, 95] width 31 height 12
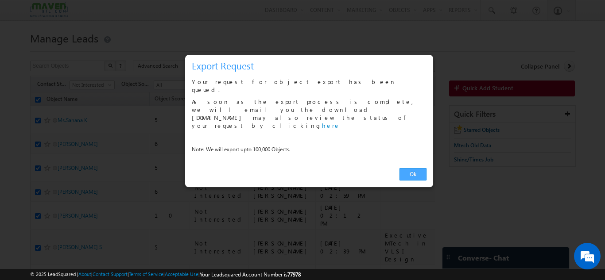
click at [414, 168] on link "Ok" at bounding box center [413, 174] width 27 height 12
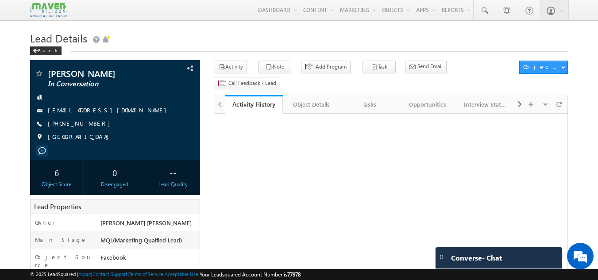
click at [495, 256] on span "Converse - Chat" at bounding box center [476, 258] width 51 height 8
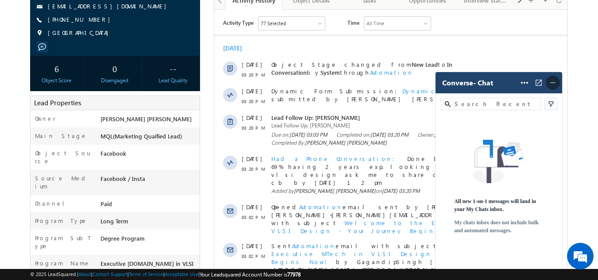
click at [558, 85] on span at bounding box center [553, 83] width 14 height 14
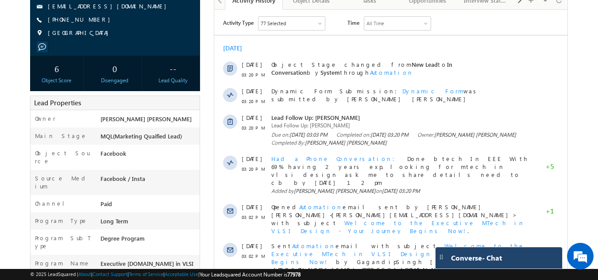
click at [517, 254] on div "Converse - Chat" at bounding box center [490, 258] width 86 height 8
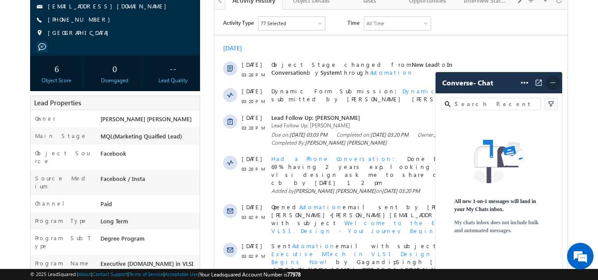
click at [552, 88] on span at bounding box center [553, 83] width 14 height 14
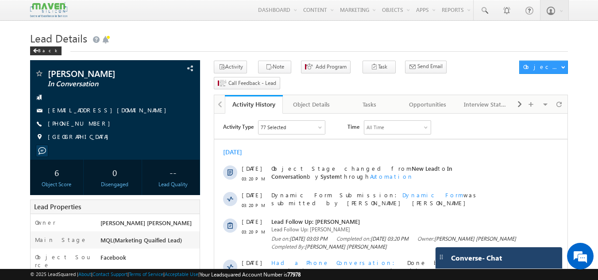
click at [540, 263] on div "Converse - Chat" at bounding box center [499, 258] width 127 height 21
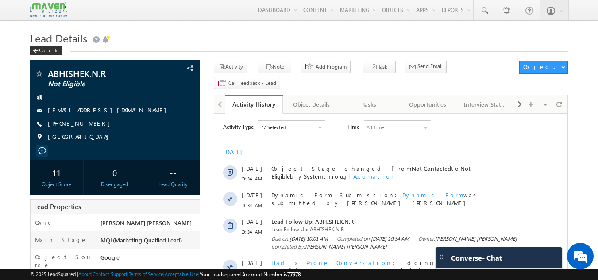
click at [268, 42] on h1 "Lead Details" at bounding box center [299, 37] width 539 height 17
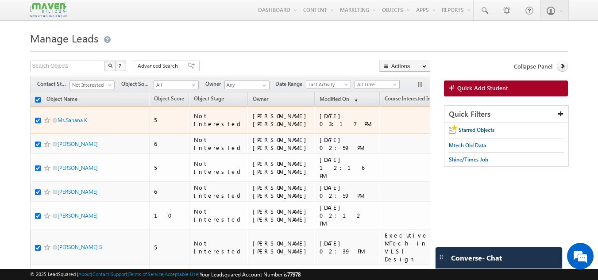
click at [253, 117] on div "[PERSON_NAME] [PERSON_NAME]" at bounding box center [282, 120] width 58 height 16
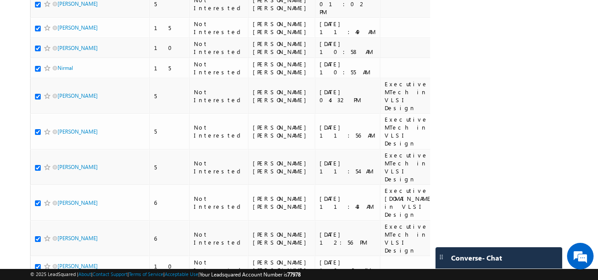
scroll to position [490, 0]
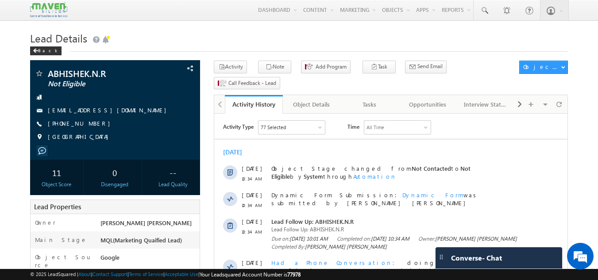
click at [39, 7] on img at bounding box center [48, 10] width 37 height 16
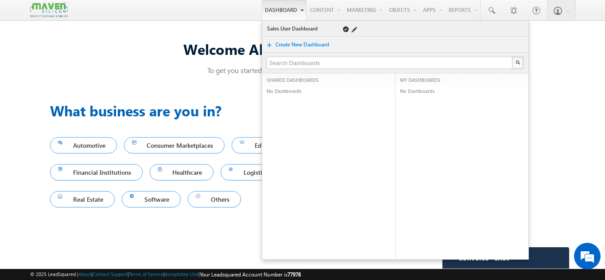
click at [276, 25] on link "Sales User Dashboard" at bounding box center [298, 28] width 63 height 9
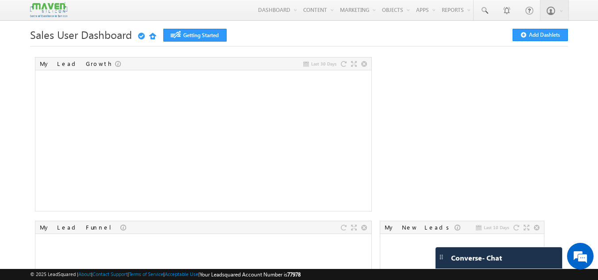
click at [489, 6] on span at bounding box center [484, 10] width 9 height 9
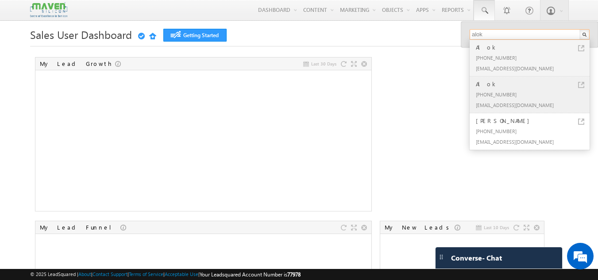
type input "alok"
click at [527, 98] on div "[PHONE_NUMBER]" at bounding box center [533, 94] width 119 height 11
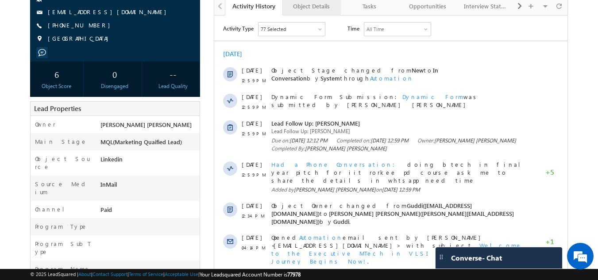
scroll to position [98, 0]
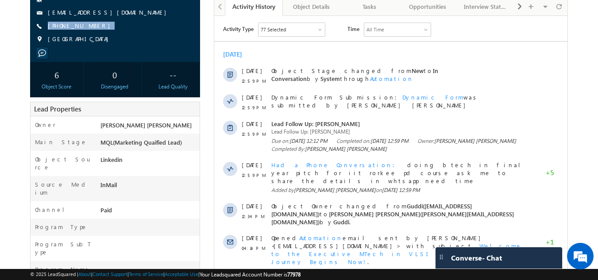
drag, startPoint x: 103, startPoint y: 25, endPoint x: 103, endPoint y: 36, distance: 11.1
click at [103, 36] on div "Alok In Conversation alokhedau9302@gmail.com +91-9302786726 India" at bounding box center [116, 9] width 162 height 77
copy div "[PHONE_NUMBER]"
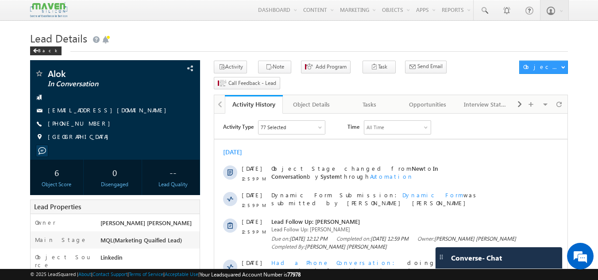
click at [259, 34] on h1 "Lead Details" at bounding box center [299, 37] width 539 height 17
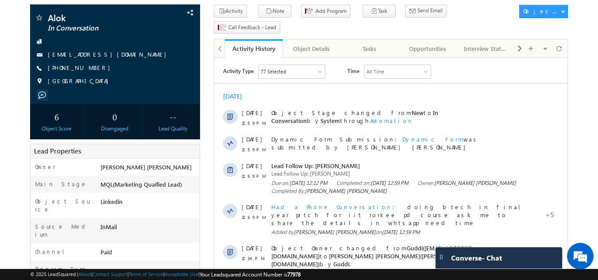
scroll to position [57, 0]
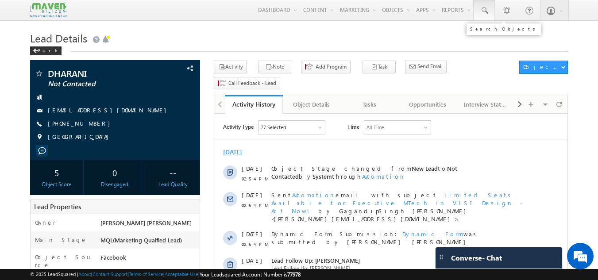
click at [486, 15] on link at bounding box center [484, 10] width 21 height 20
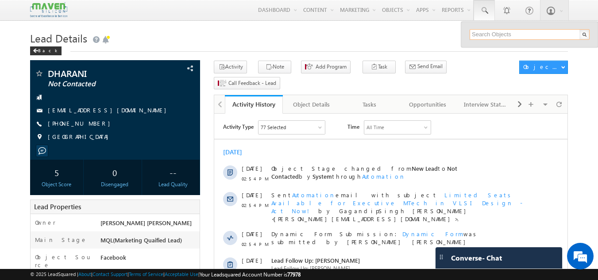
click at [487, 37] on input "text" at bounding box center [530, 34] width 120 height 11
paste input "[EMAIL_ADDRESS][DOMAIN_NAME]"
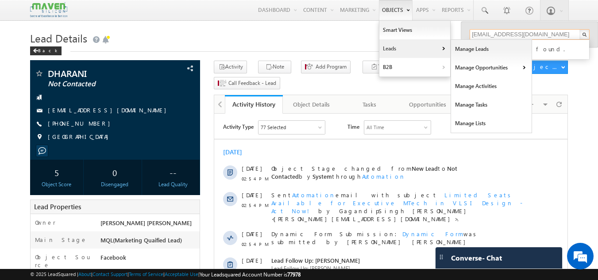
type input "[EMAIL_ADDRESS][DOMAIN_NAME]"
click at [402, 45] on link "Leads" at bounding box center [415, 48] width 71 height 19
click at [455, 48] on link "Manage Leads" at bounding box center [491, 49] width 81 height 19
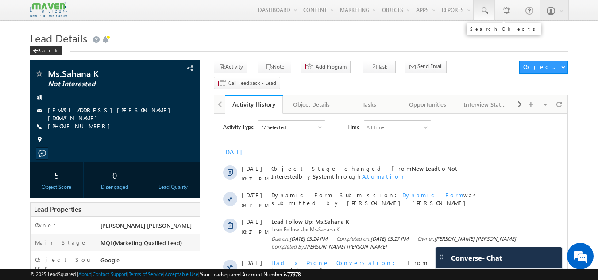
click at [489, 12] on span at bounding box center [484, 10] width 9 height 9
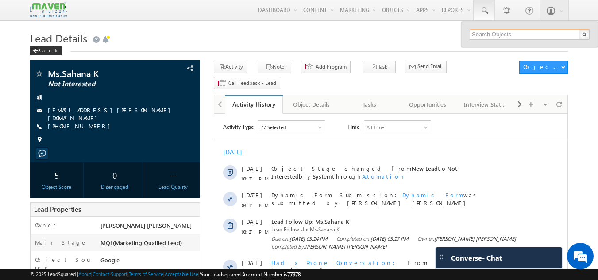
click at [486, 36] on input "text" at bounding box center [530, 34] width 120 height 11
type input "9072802120"
click at [522, 26] on div "9072802120 No results found." at bounding box center [530, 35] width 137 height 26
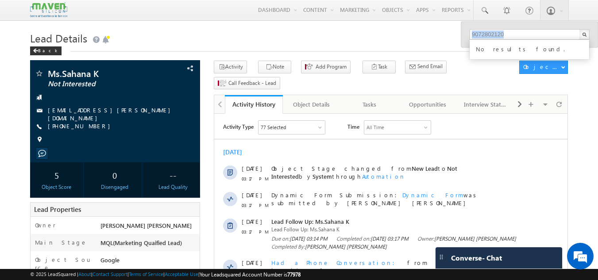
click at [522, 26] on div "9072802120 No results found." at bounding box center [530, 35] width 137 height 26
click at [484, 9] on span at bounding box center [484, 10] width 9 height 9
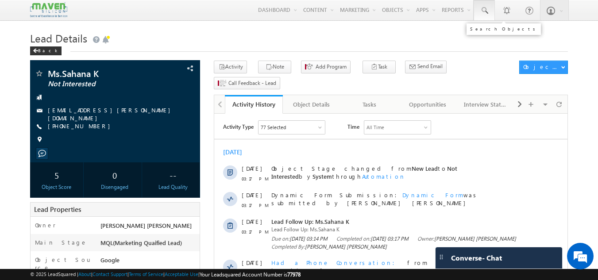
click at [484, 9] on span at bounding box center [484, 10] width 9 height 9
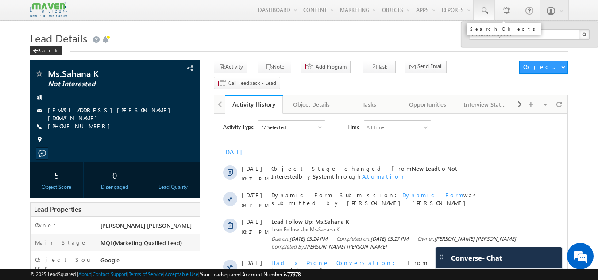
click at [484, 9] on span at bounding box center [484, 10] width 9 height 9
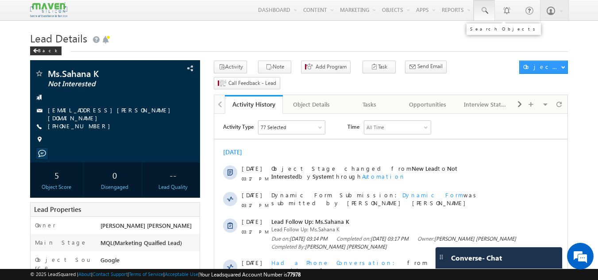
click at [487, 12] on span at bounding box center [484, 10] width 9 height 9
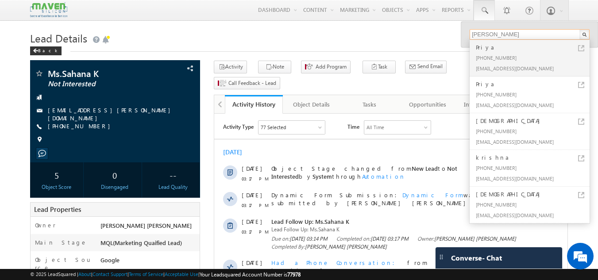
type input "krishna priya"
click at [451, 44] on h1 "Lead Details" at bounding box center [299, 37] width 539 height 17
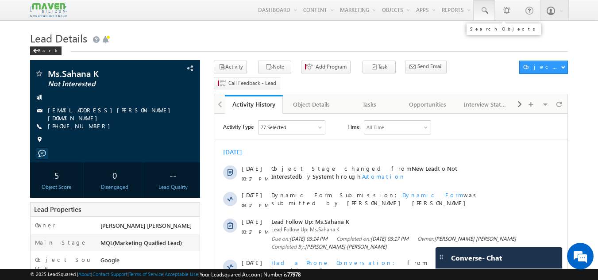
click at [493, 11] on link at bounding box center [484, 10] width 21 height 20
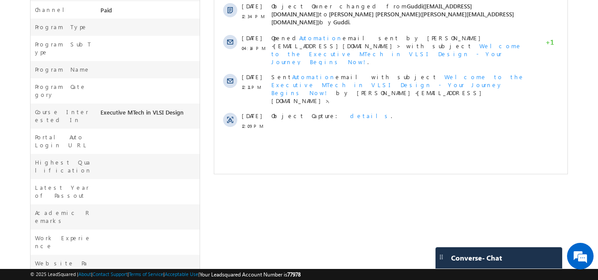
scroll to position [307, 0]
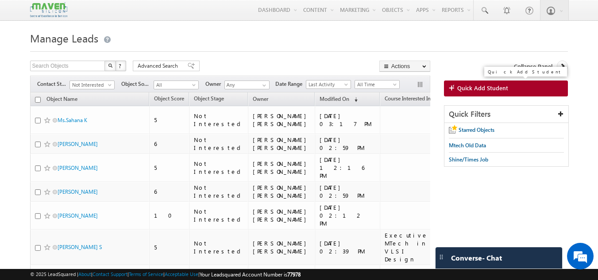
click at [459, 86] on span "Quick Add Student" at bounding box center [483, 88] width 51 height 8
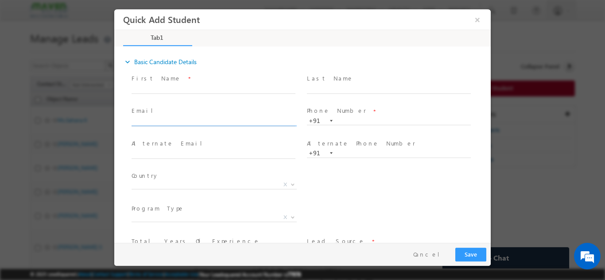
click at [179, 118] on input "text" at bounding box center [214, 121] width 164 height 9
click at [116, 119] on div "expand_more Basic Candidate Details First Name *" at bounding box center [302, 144] width 377 height 195
click at [167, 124] on input "text" at bounding box center [214, 121] width 164 height 9
paste input "poojaapatil1816@gmail.com"
type input "poojaapatil1816@gmail.com"
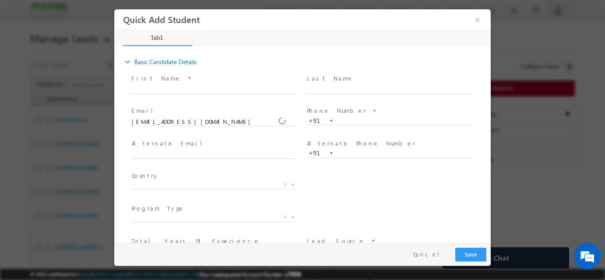
click at [273, 159] on span at bounding box center [213, 163] width 163 height 10
click at [227, 117] on input "poojaapatil1816@gmail.com" at bounding box center [214, 121] width 164 height 9
click at [210, 140] on span "Alternate Email *" at bounding box center [213, 144] width 163 height 10
click at [221, 124] on input "poojaapatil1816@gmail.com" at bounding box center [214, 121] width 164 height 9
click at [212, 158] on span at bounding box center [214, 158] width 165 height 0
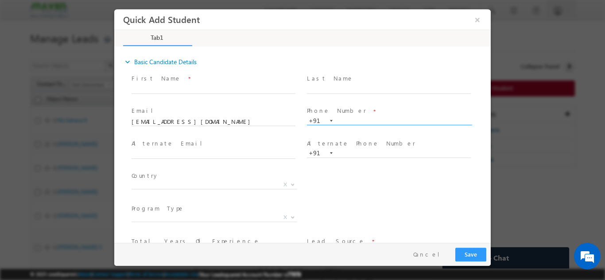
click at [347, 124] on span "+91" at bounding box center [393, 120] width 172 height 9
paste input "9611603488"
type input "9611603488"
click at [262, 138] on div "Alternate Email *" at bounding box center [217, 153] width 175 height 33
drag, startPoint x: 209, startPoint y: 117, endPoint x: 159, endPoint y: 111, distance: 50.9
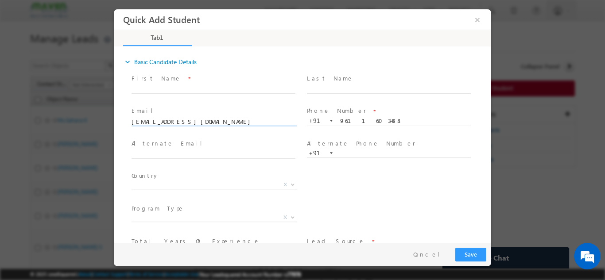
click at [159, 111] on div "Email * poojaapatil1816@gmail.com" at bounding box center [218, 116] width 172 height 20
type input "p"
paste input "krishnapriyav167@gmail.com"
type input "krishnapriyav167@gmail.com"
click at [255, 163] on span at bounding box center [213, 163] width 163 height 10
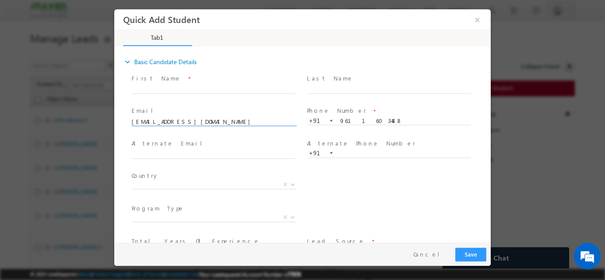
click at [215, 120] on input "krishnapriyav167@gmail.com" at bounding box center [214, 121] width 164 height 9
